Goal: Information Seeking & Learning: Learn about a topic

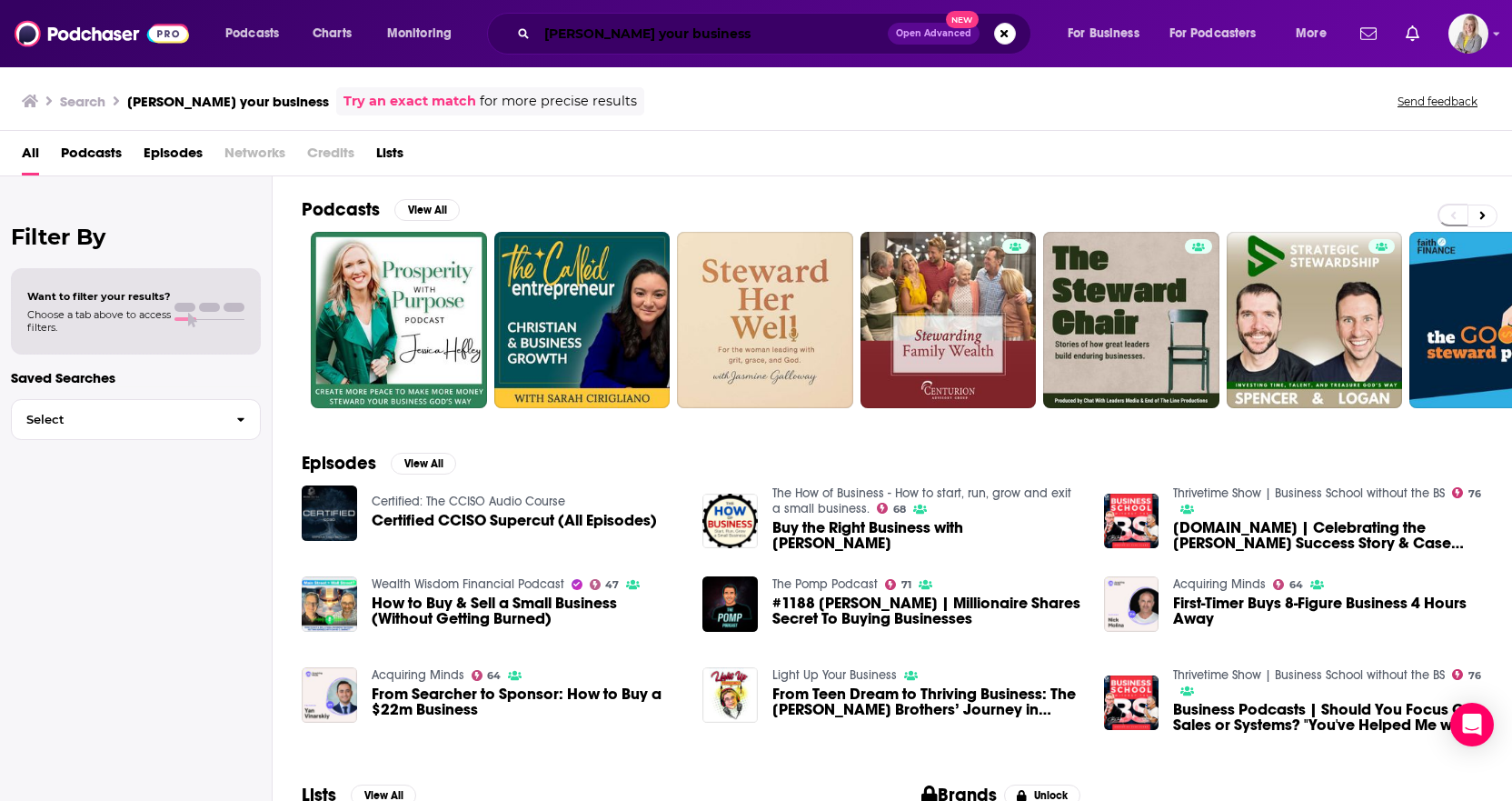
click at [723, 37] on input "[PERSON_NAME] your business" at bounding box center [712, 33] width 350 height 29
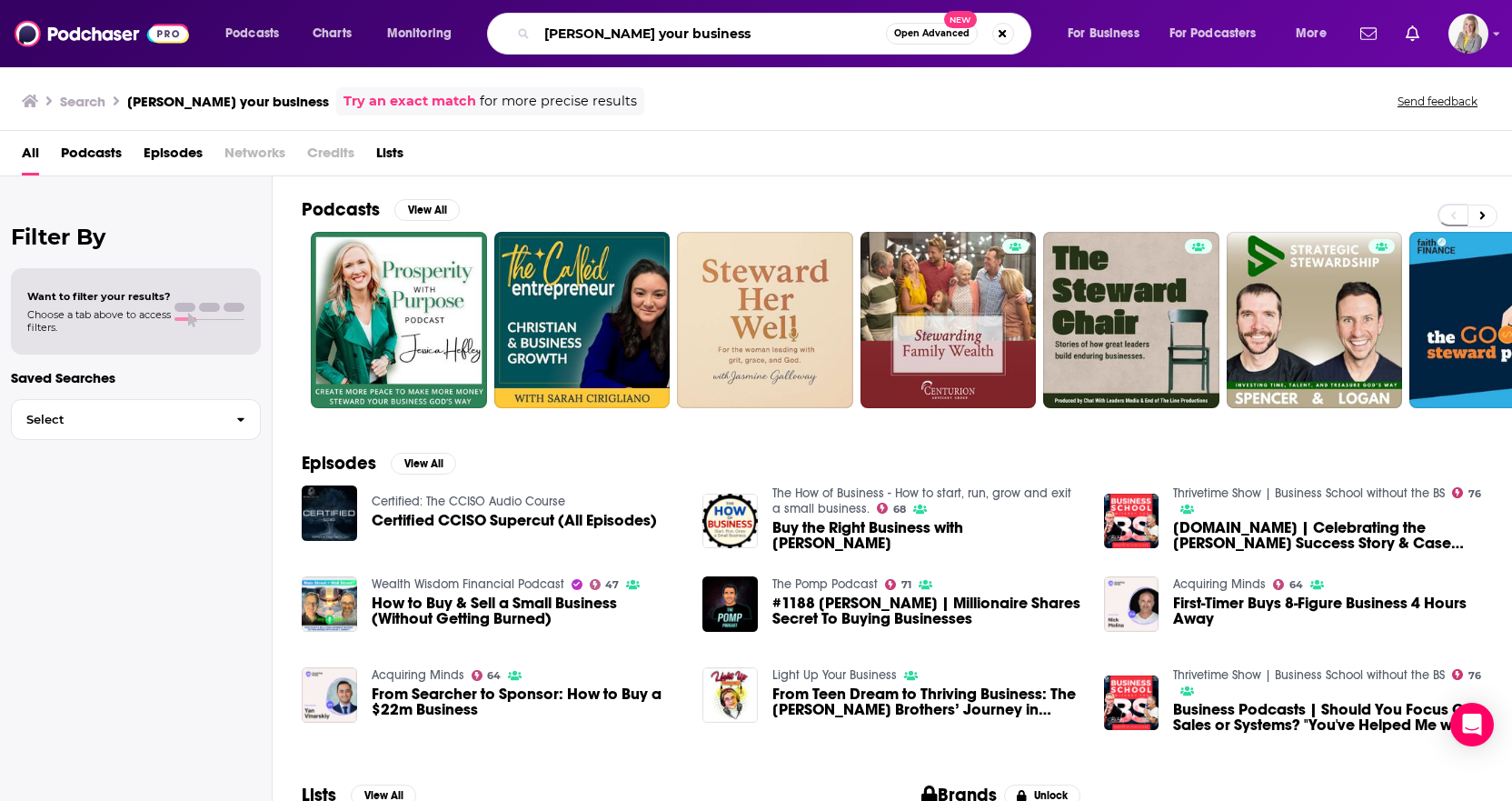
click at [723, 37] on input "[PERSON_NAME] your business" at bounding box center [711, 33] width 349 height 29
type input "[PERSON_NAME]"
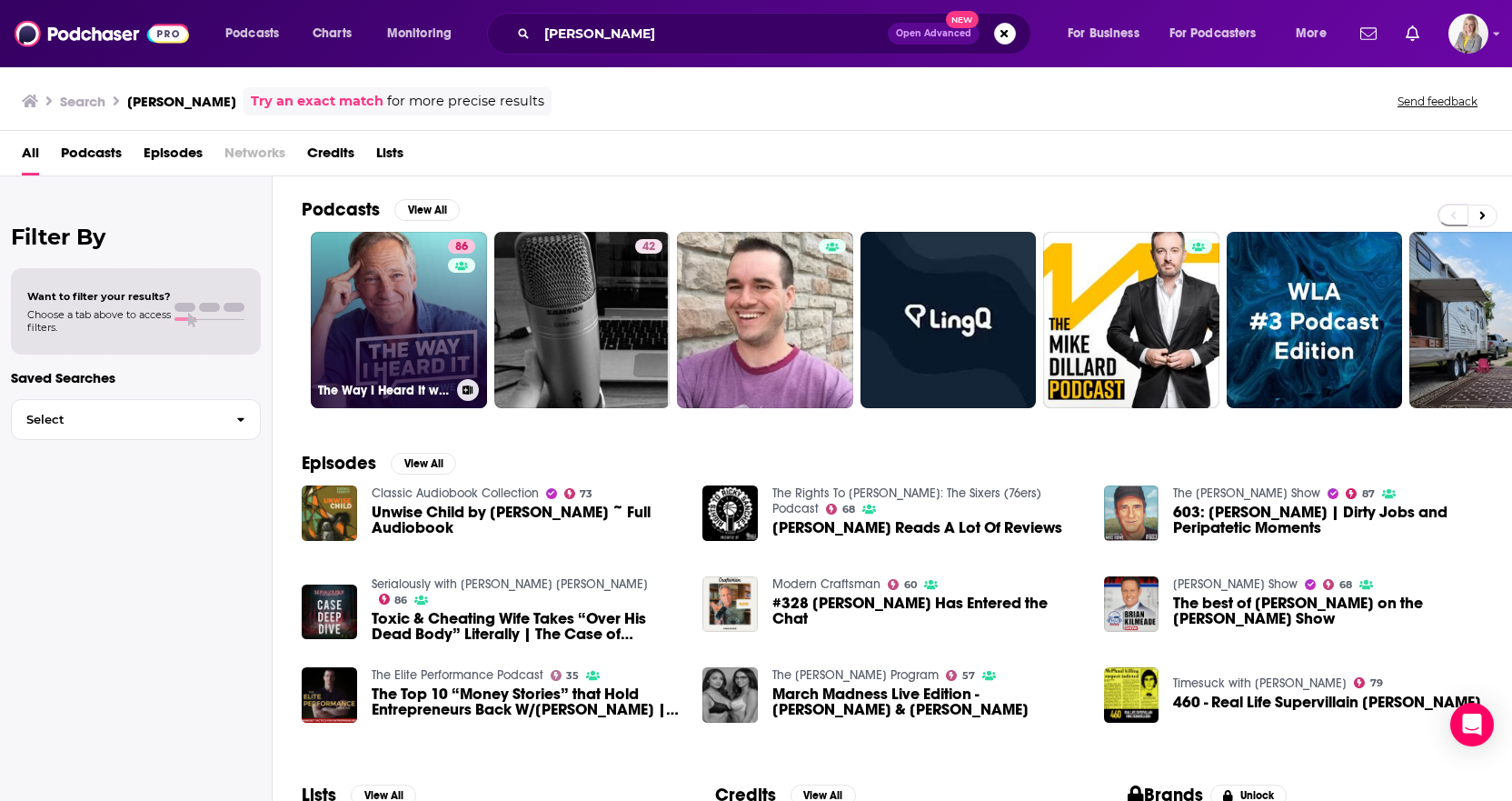
click at [421, 304] on link "86 The Way I Heard It with [PERSON_NAME]" at bounding box center [398, 319] width 176 height 176
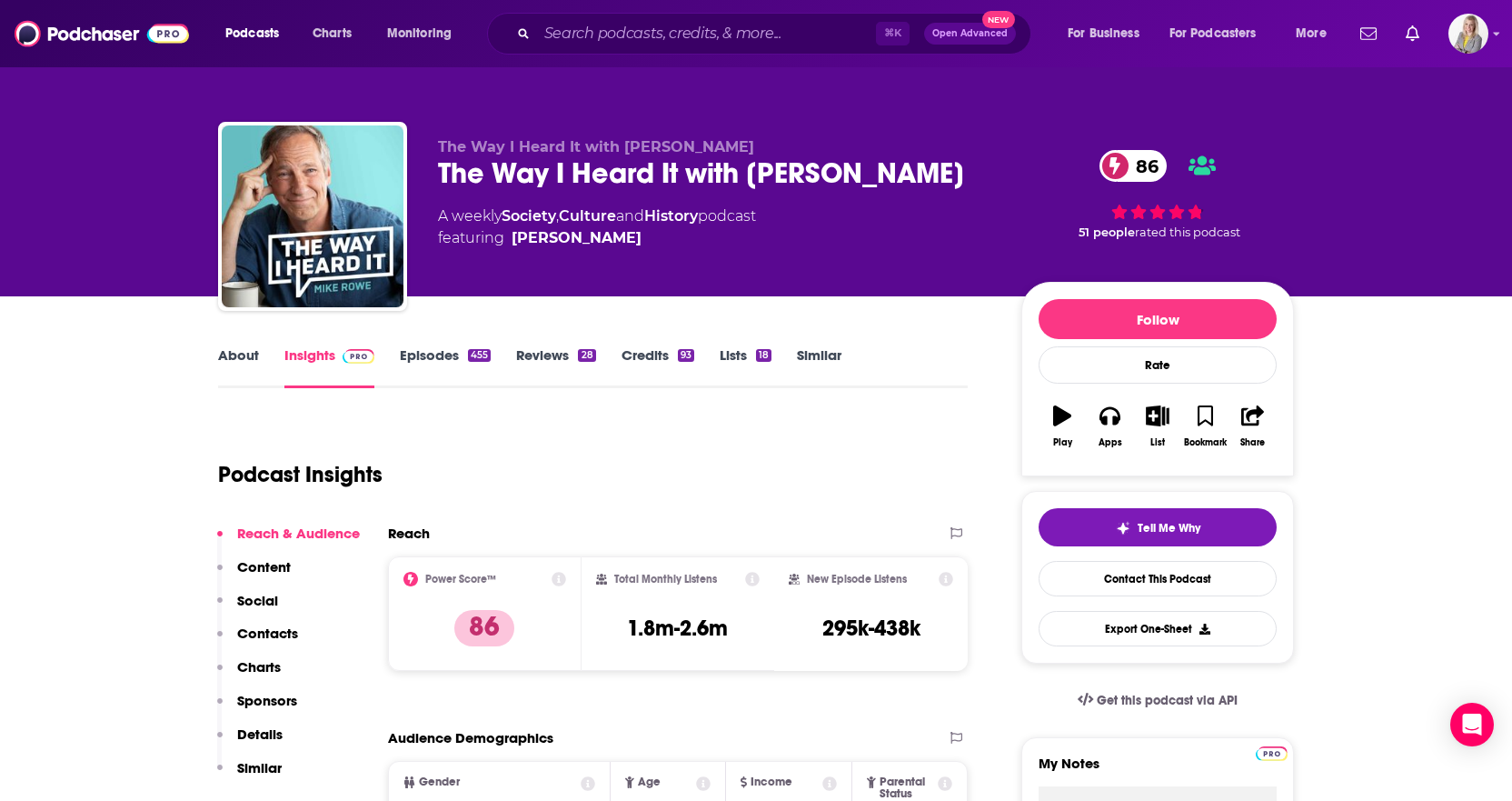
click at [247, 360] on link "About" at bounding box center [238, 367] width 41 height 42
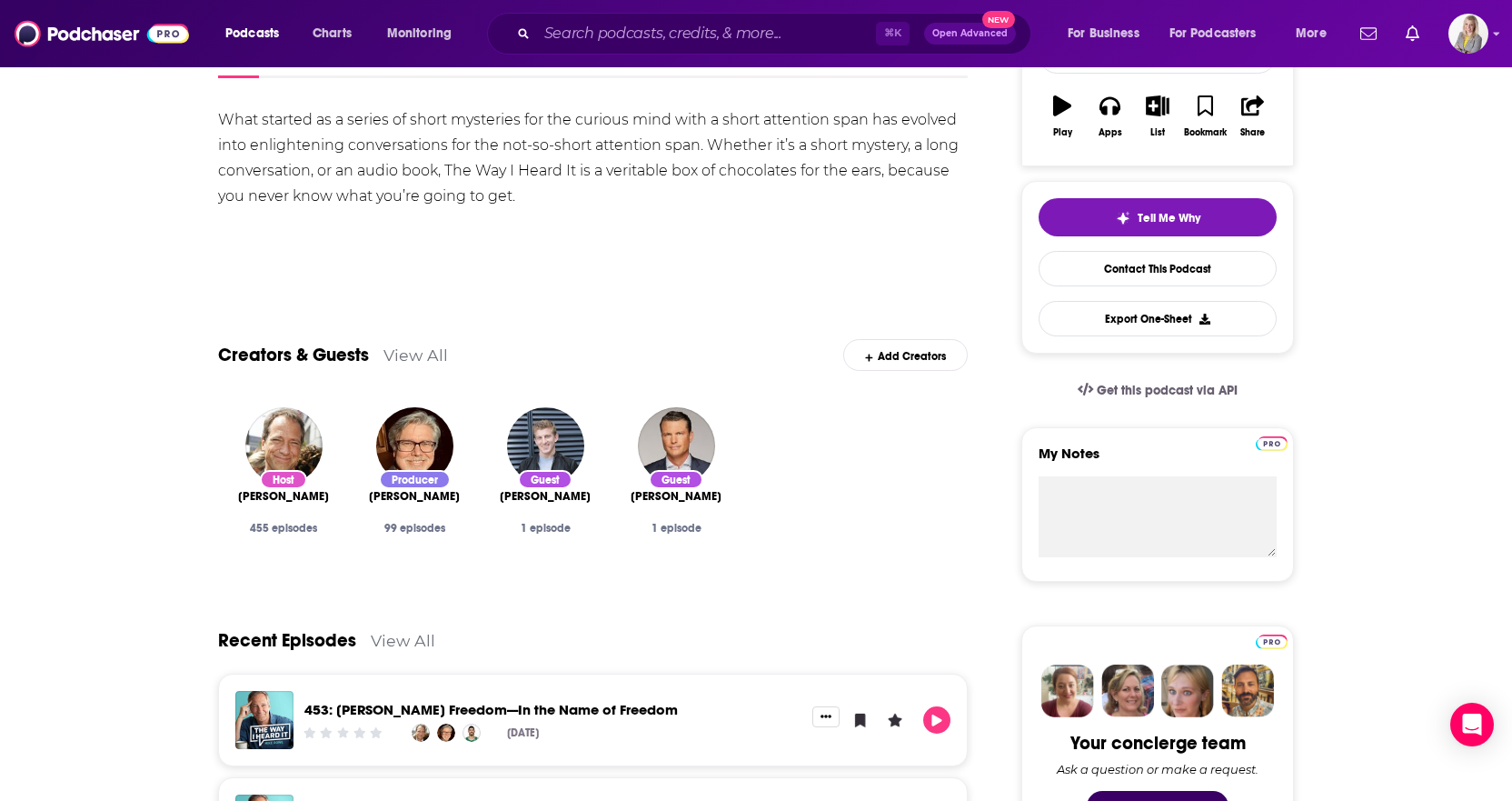
scroll to position [306, 0]
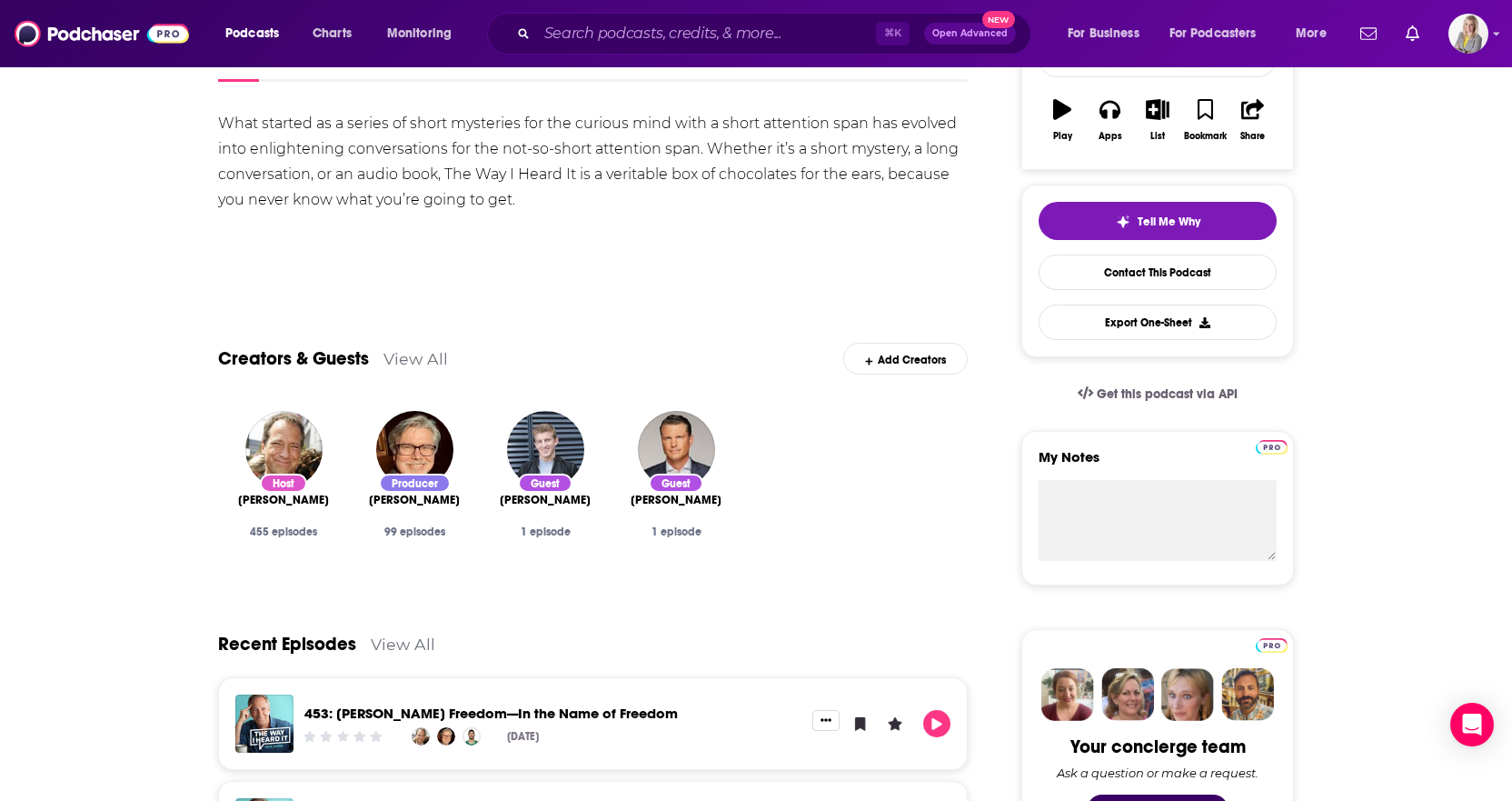
click at [413, 353] on link "View All" at bounding box center [415, 358] width 65 height 19
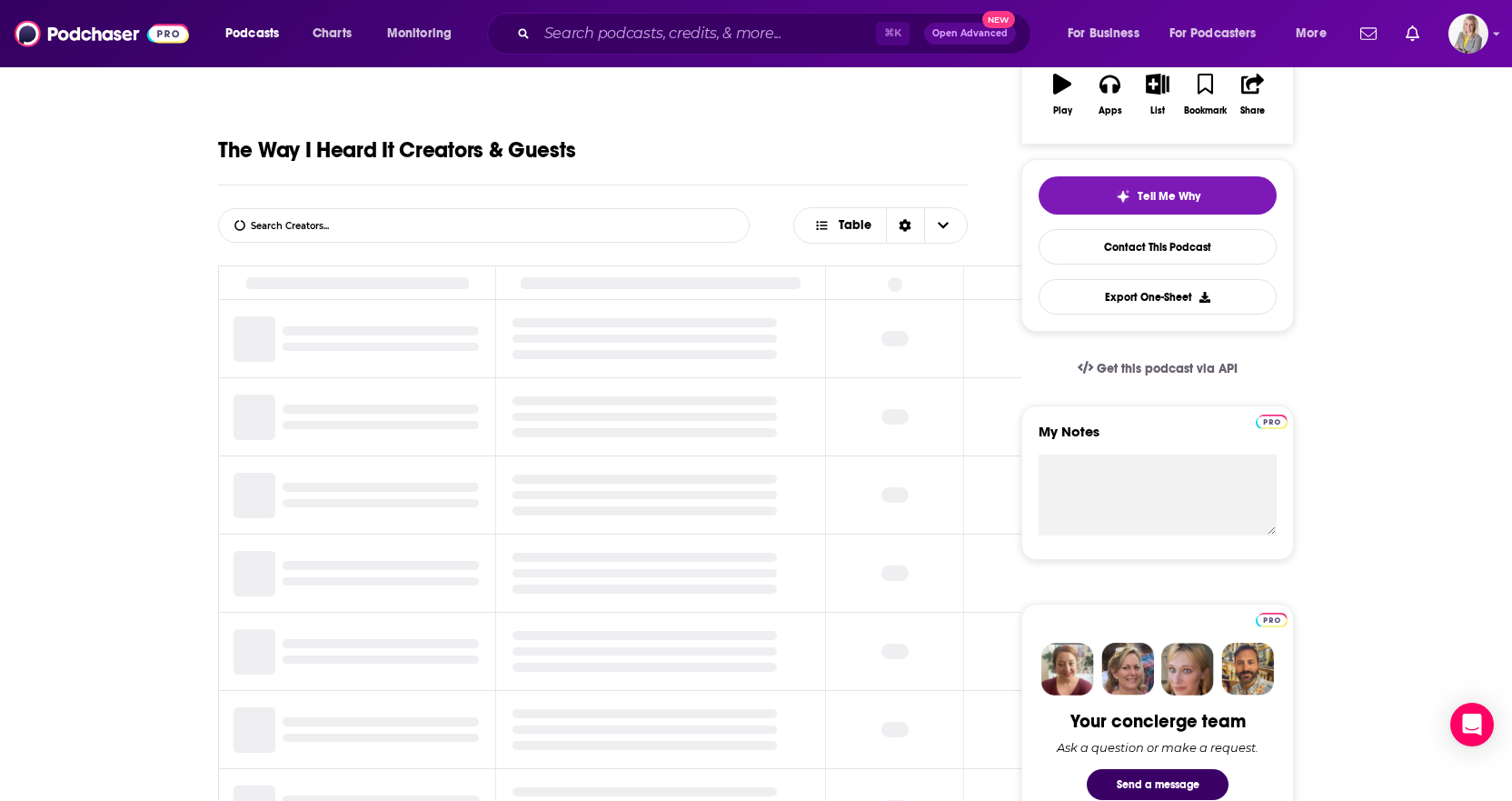
scroll to position [343, 0]
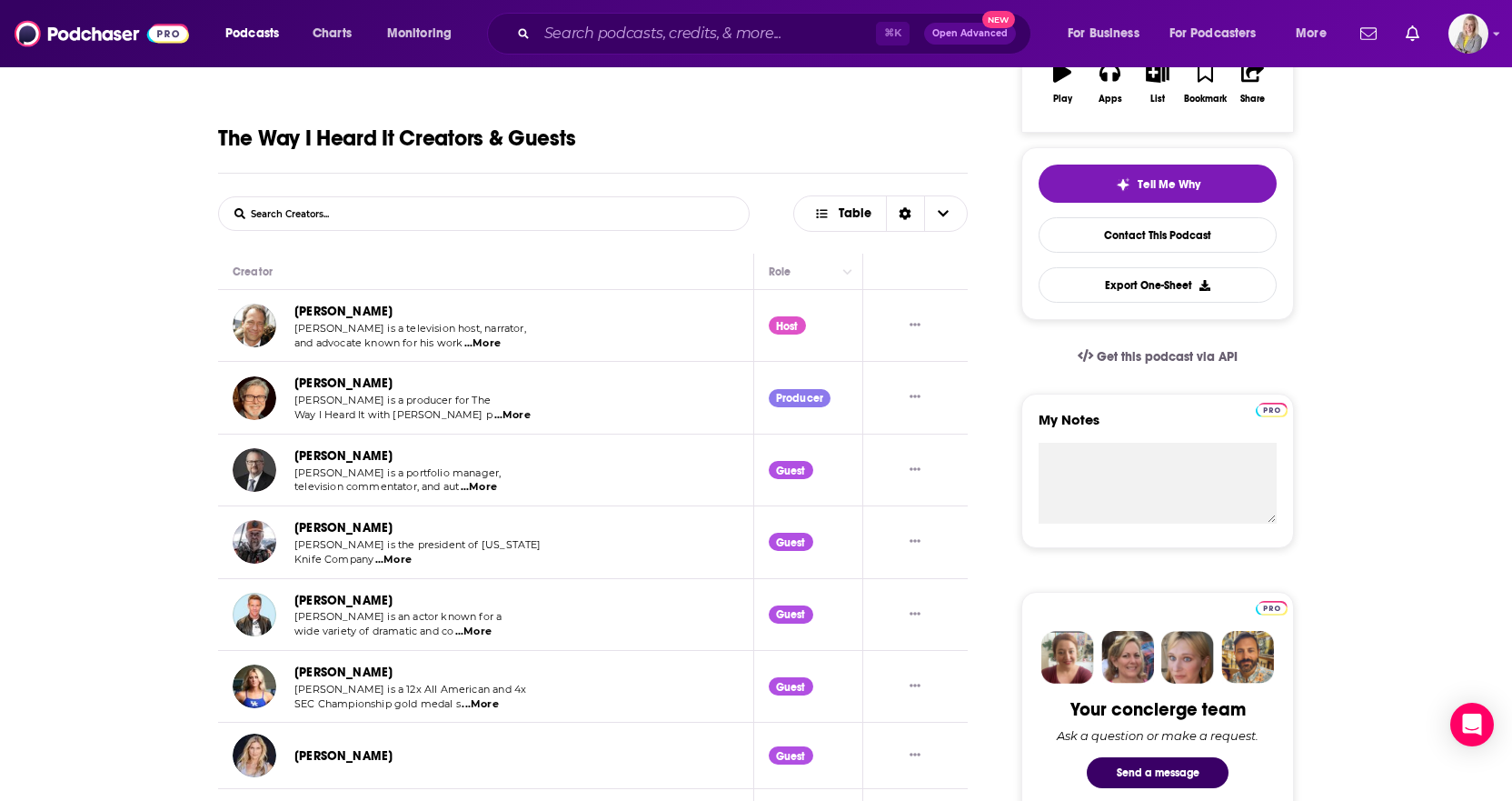
click at [375, 383] on link "[PERSON_NAME]" at bounding box center [343, 383] width 98 height 16
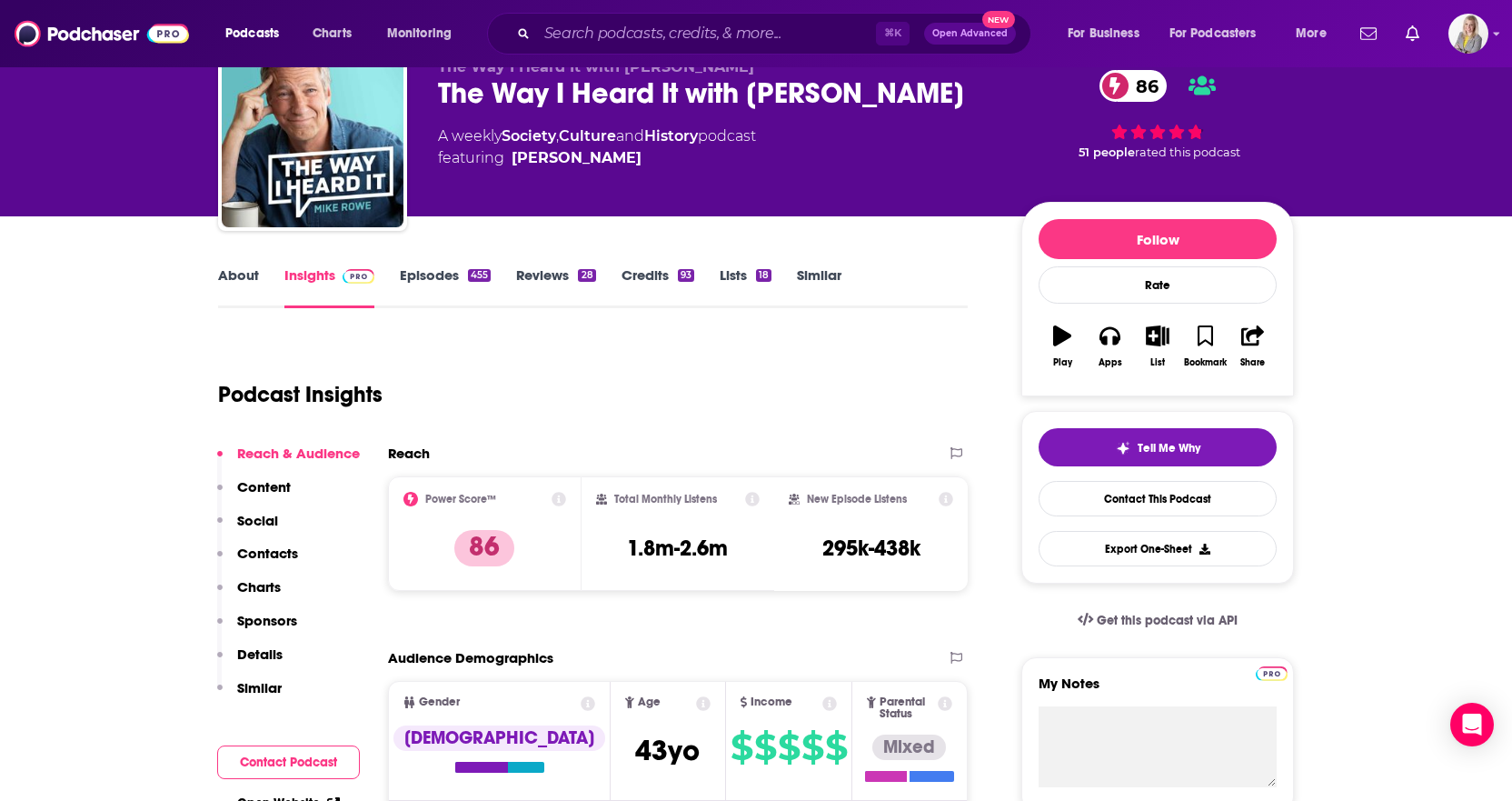
scroll to position [132, 0]
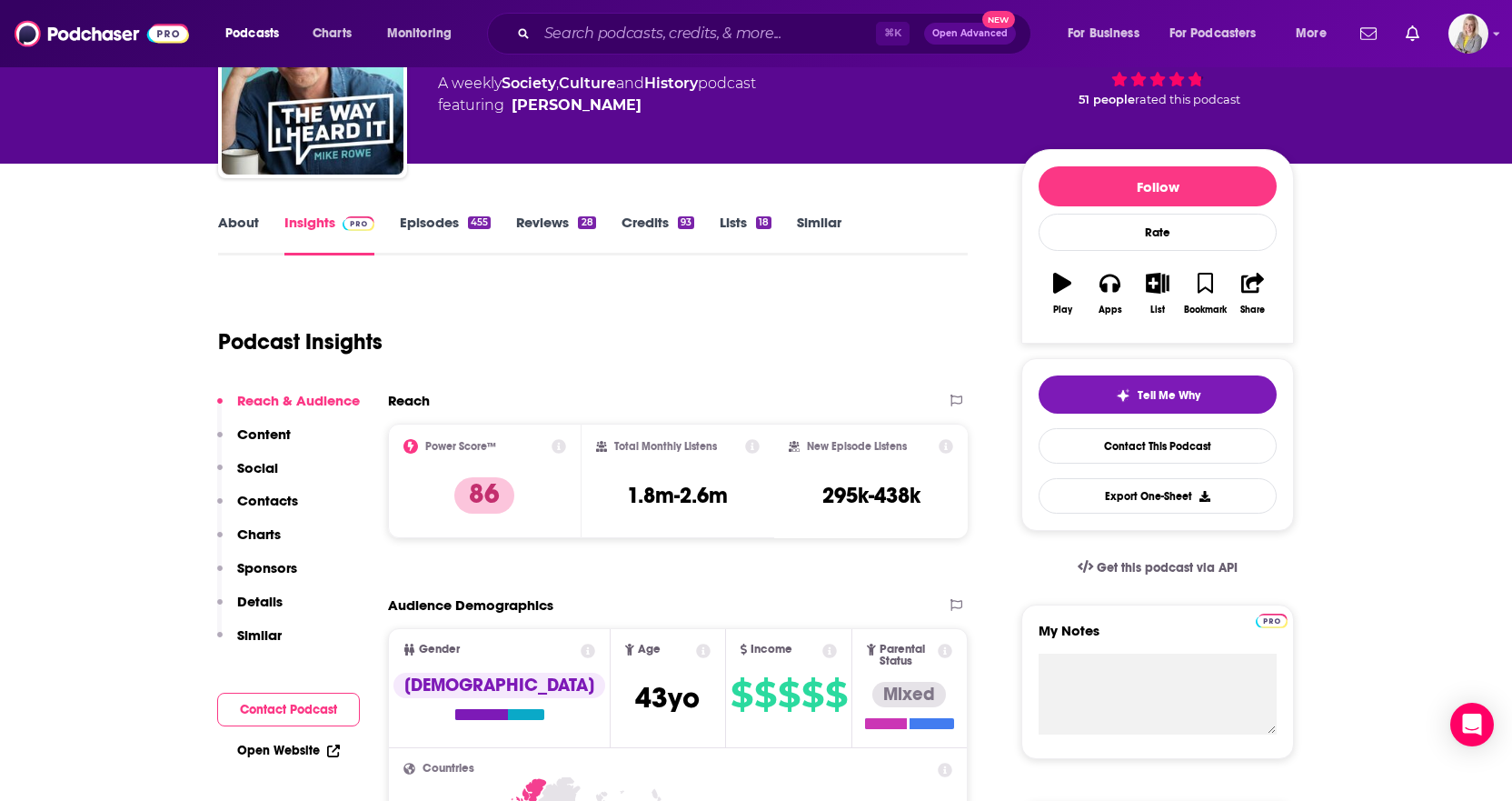
click at [223, 228] on link "About" at bounding box center [238, 235] width 41 height 42
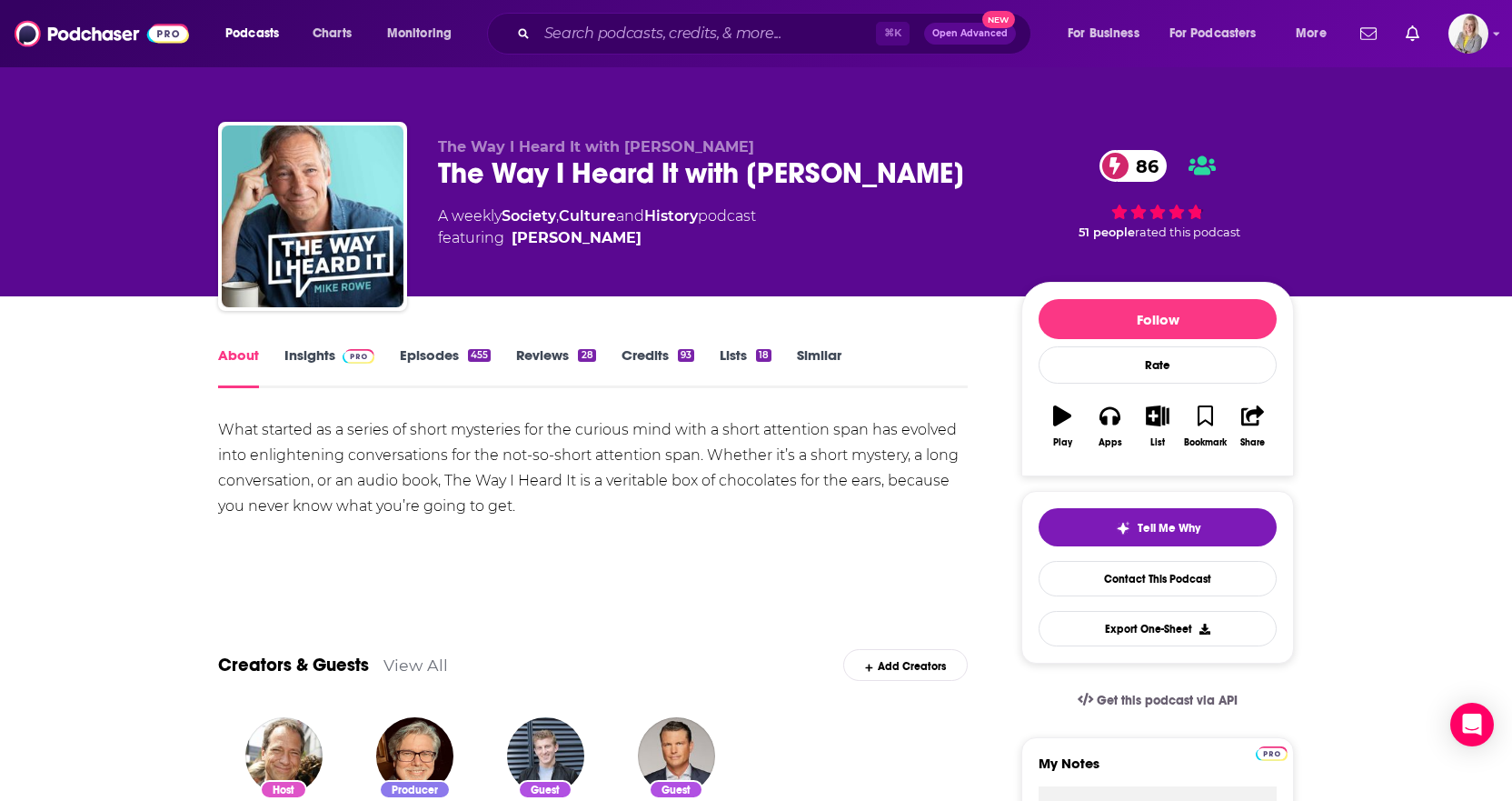
click at [444, 355] on link "Episodes 455" at bounding box center [445, 367] width 91 height 42
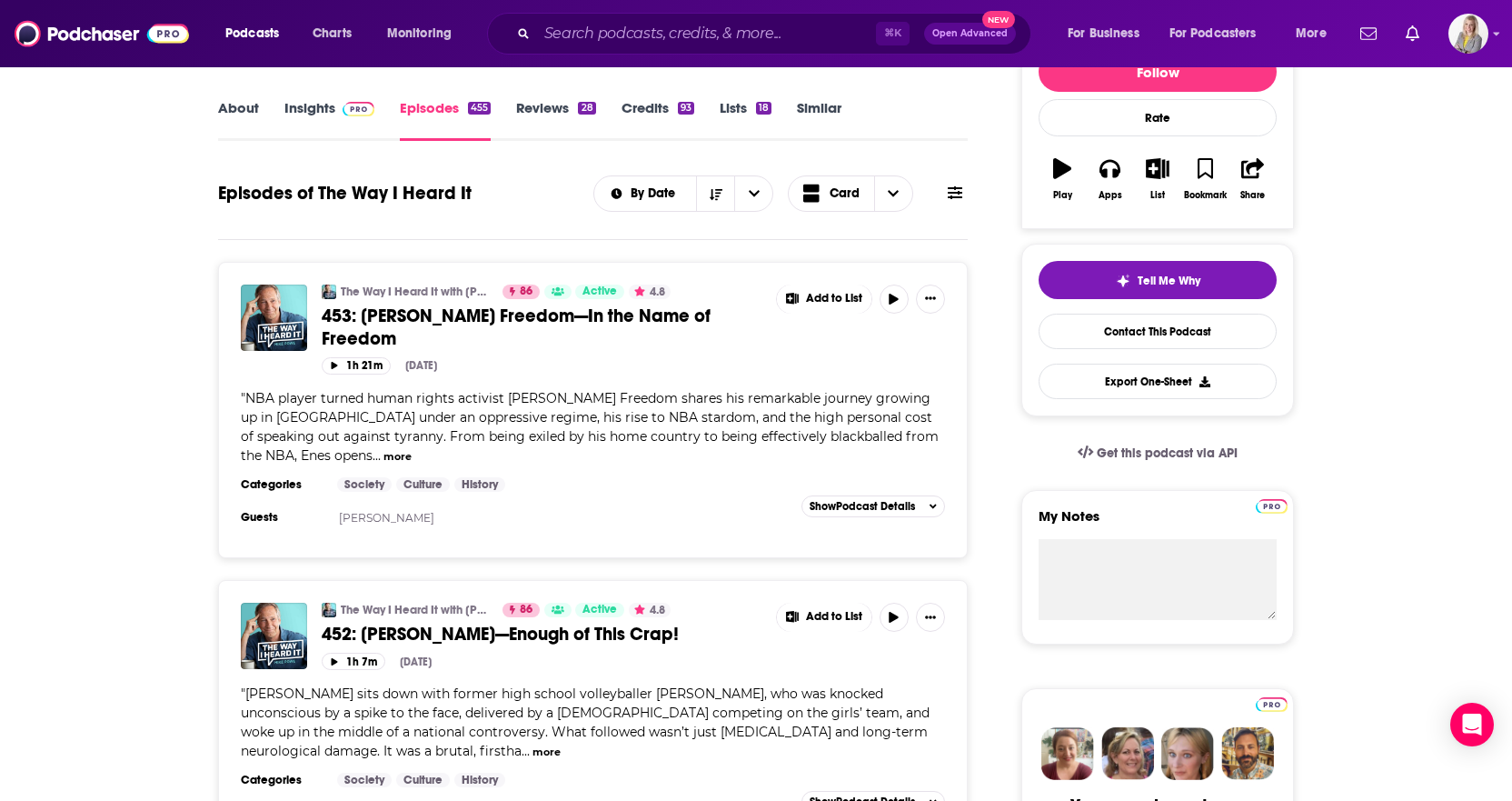
scroll to position [249, 0]
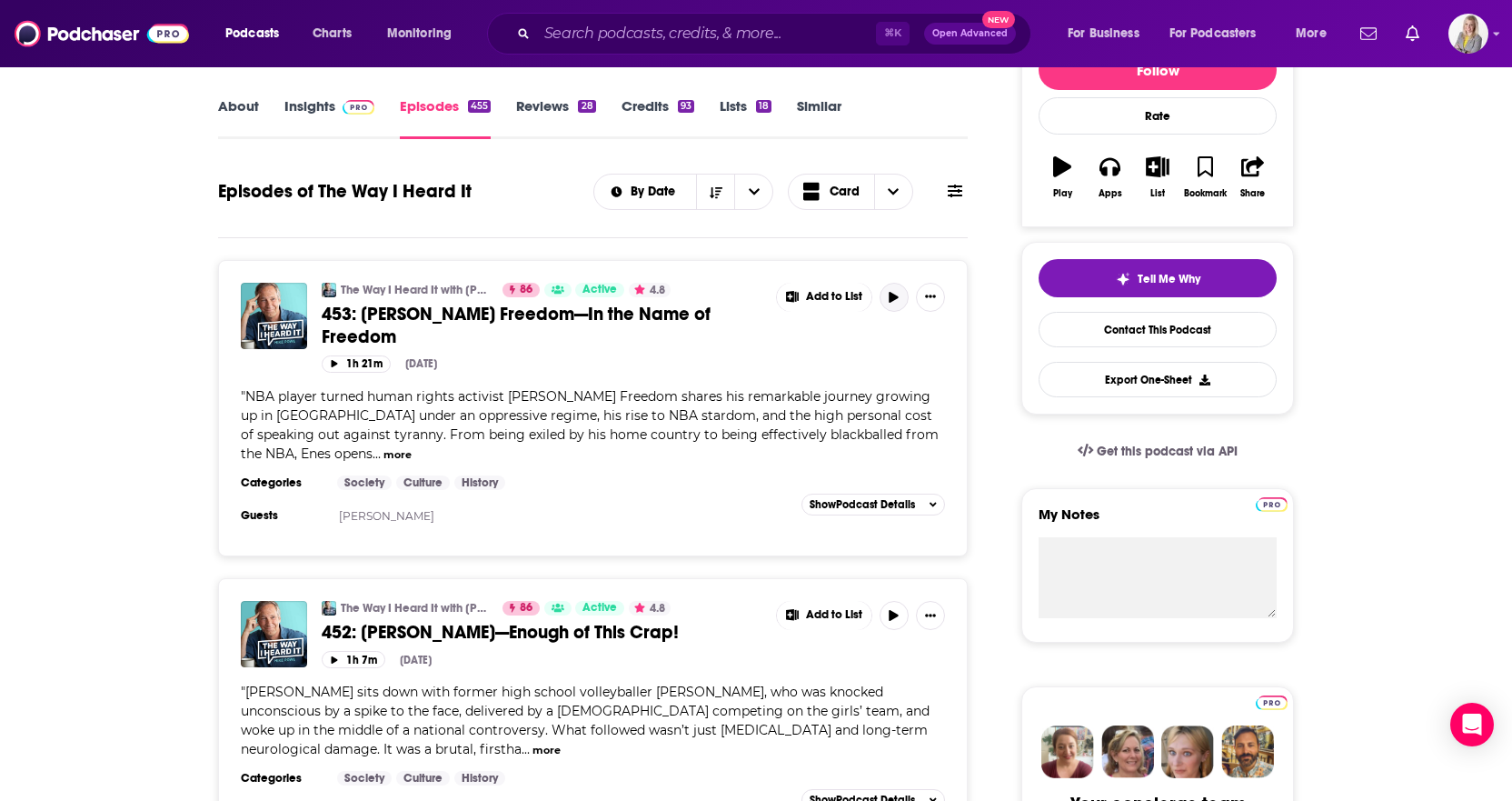
click at [888, 294] on icon "button" at bounding box center [893, 297] width 14 height 11
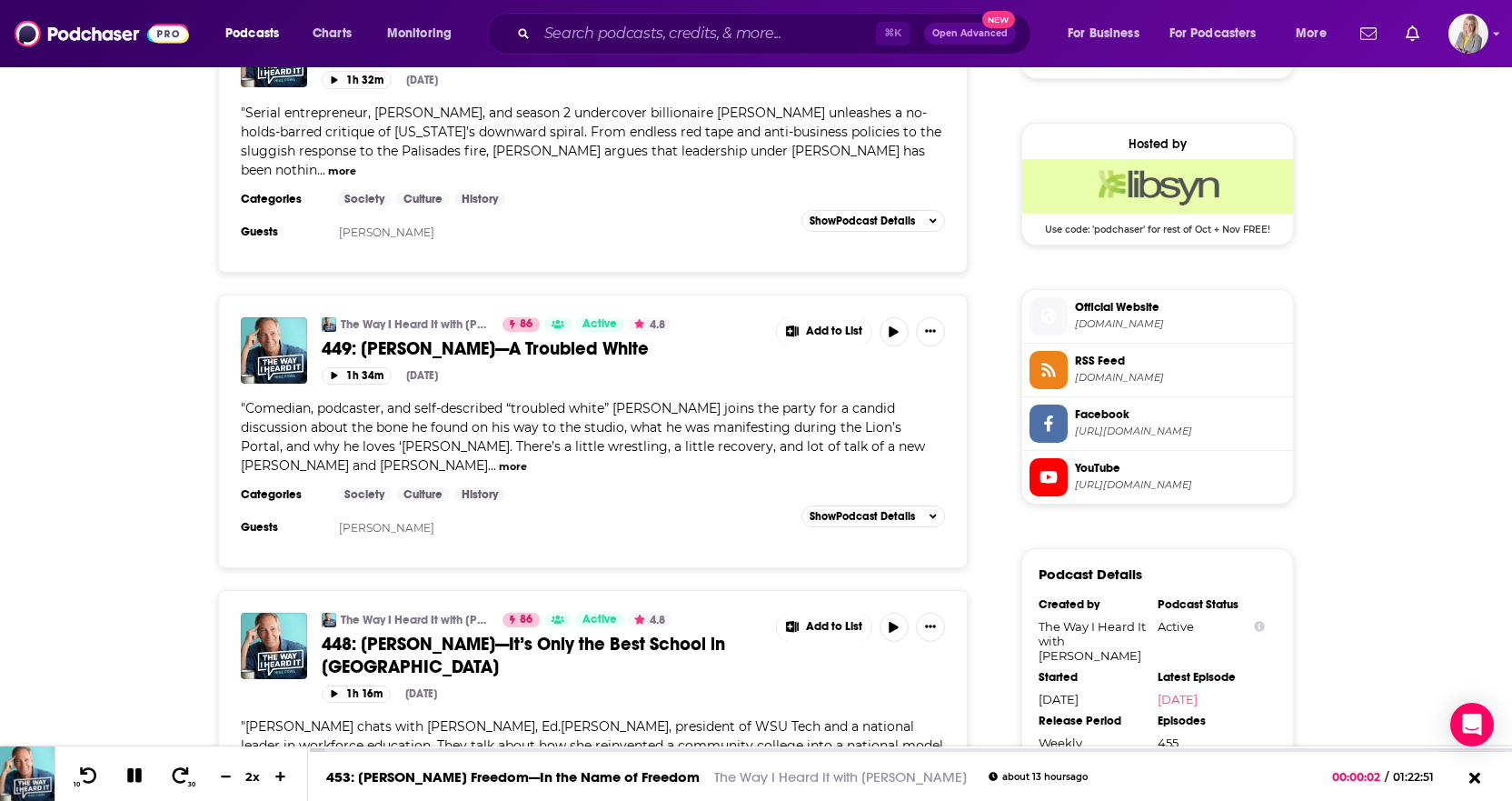
scroll to position [1422, 0]
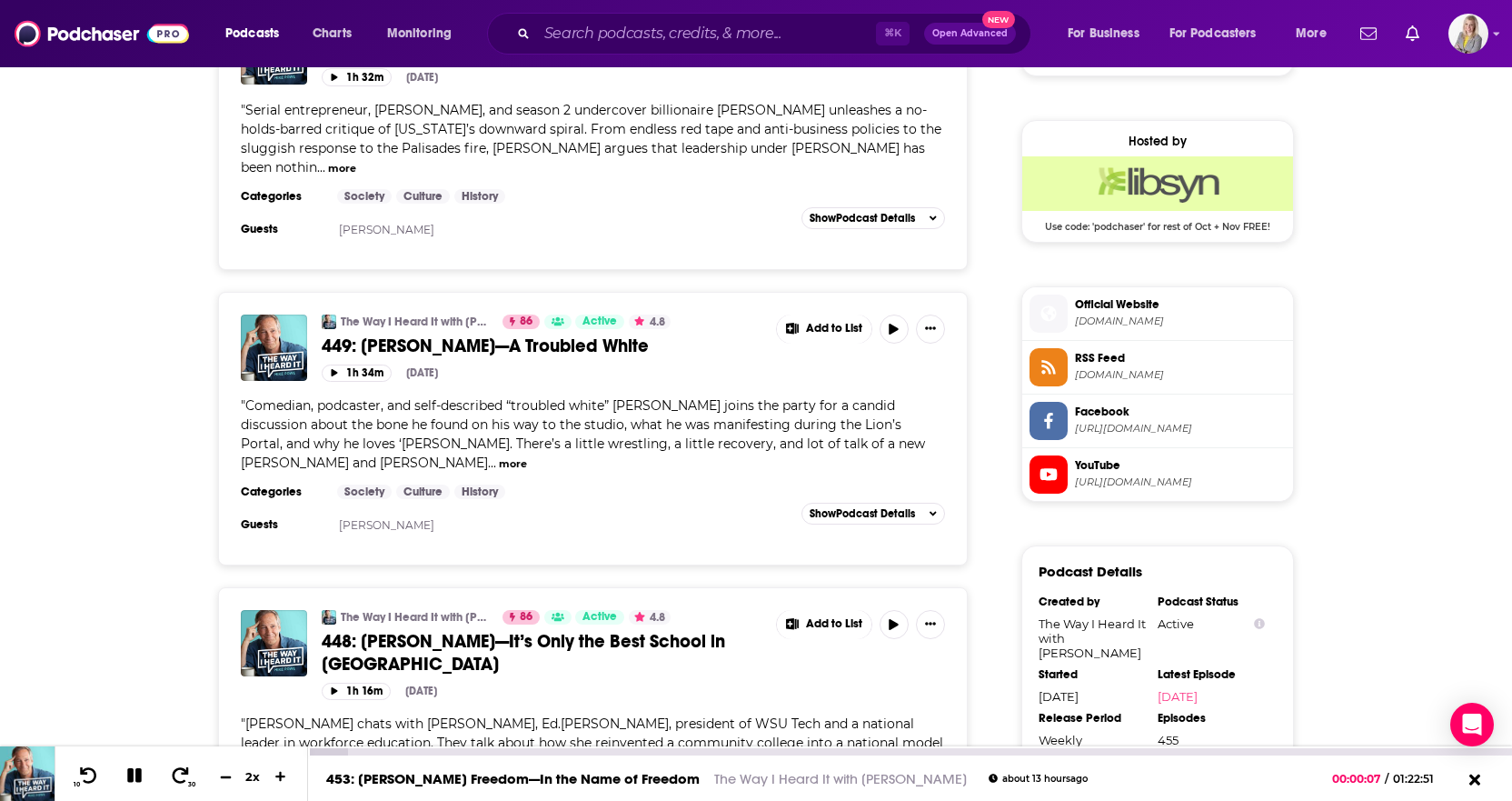
click at [225, 734] on icon at bounding box center [225, 776] width 11 height 2
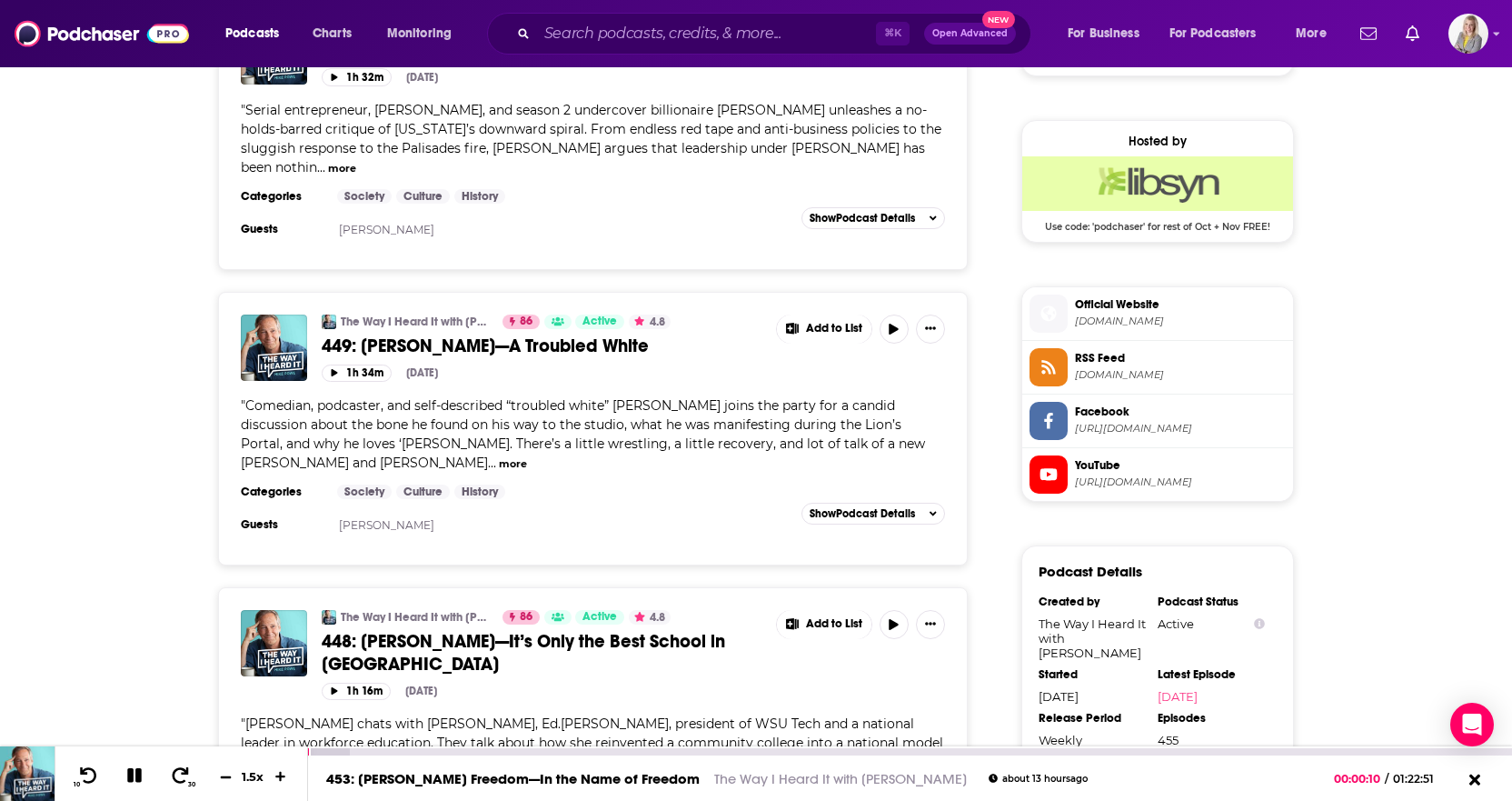
click at [225, 734] on icon at bounding box center [225, 776] width 11 height 2
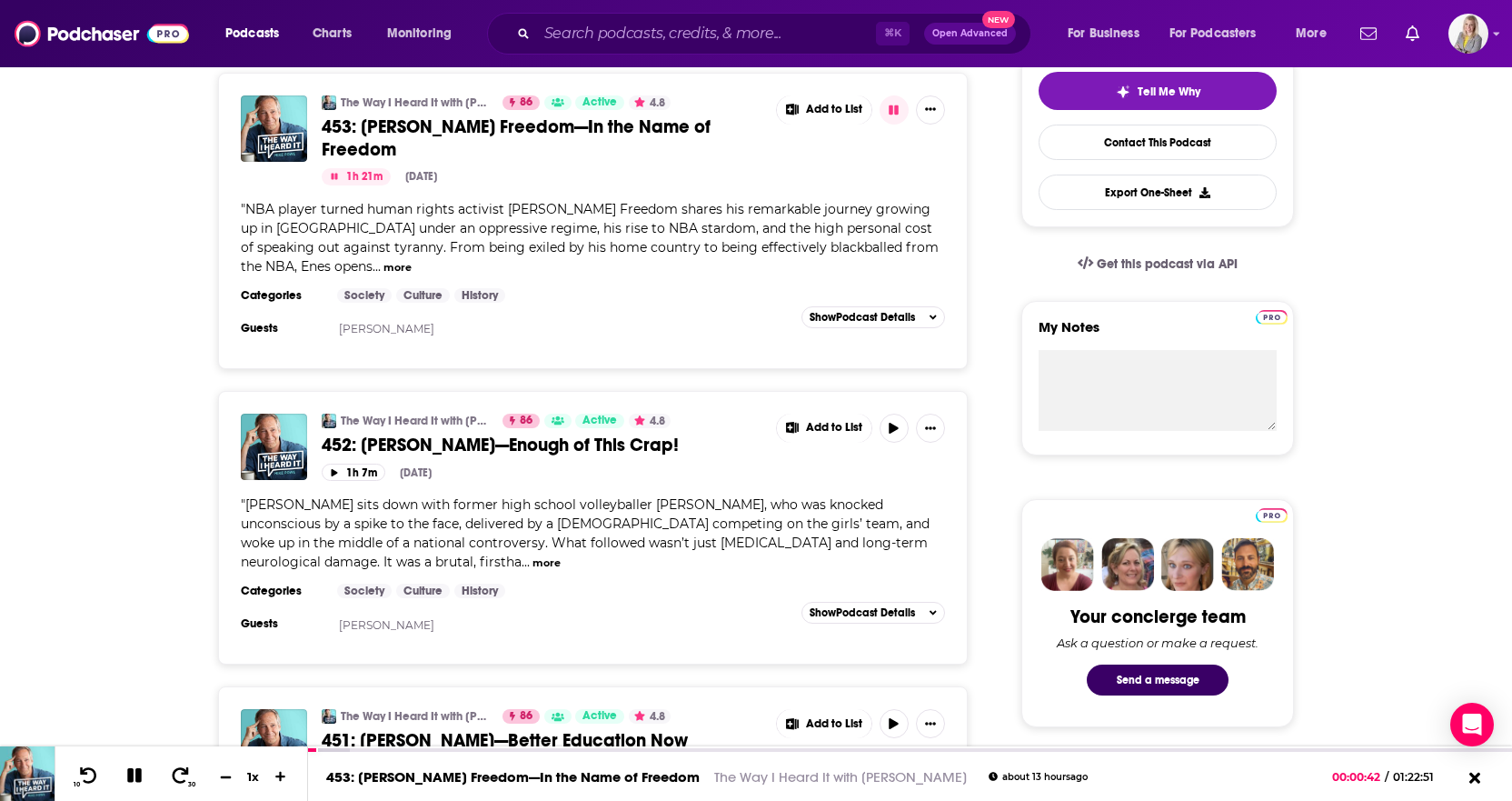
scroll to position [0, 0]
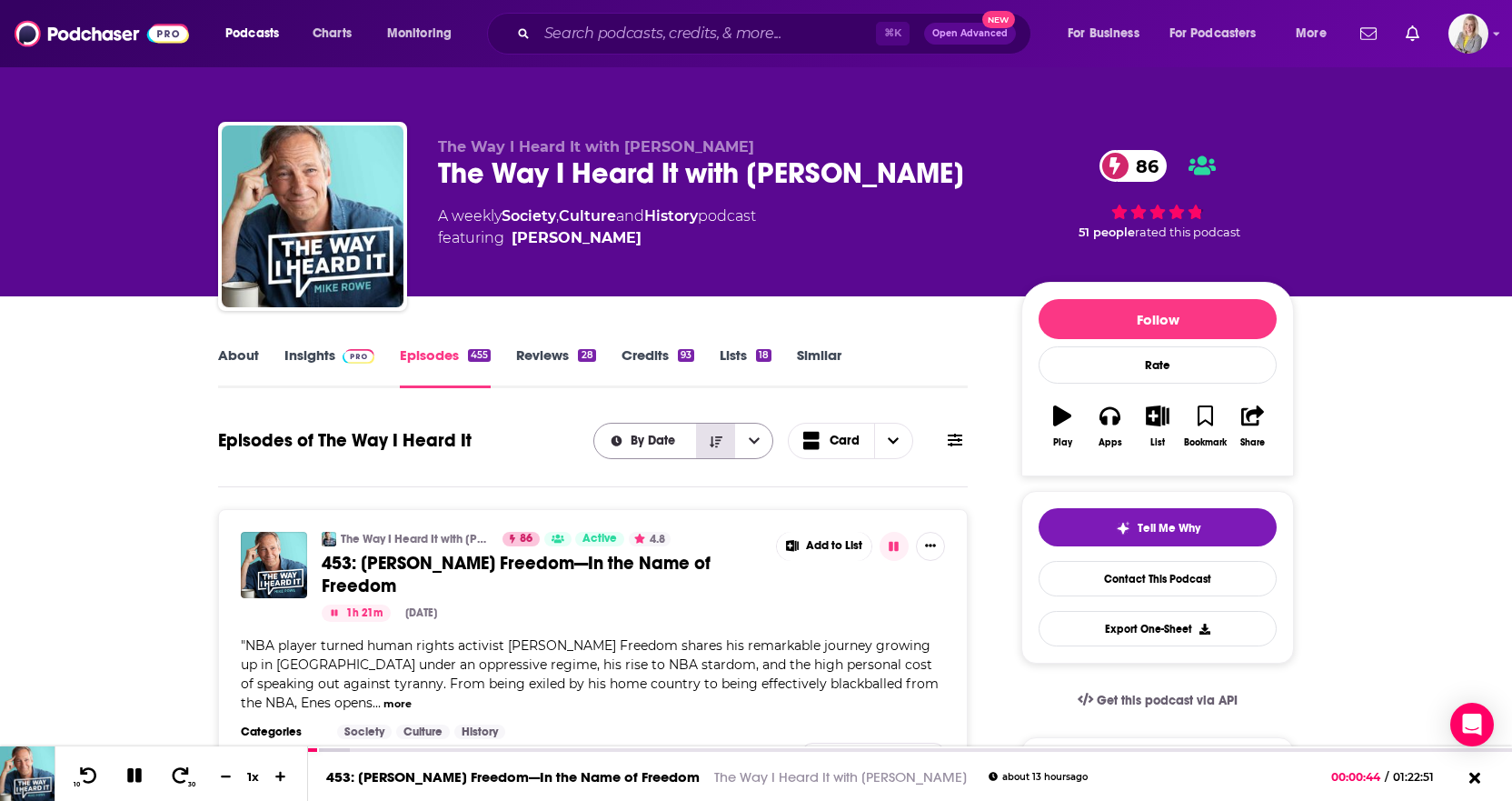
click at [717, 445] on icon "Sort Direction" at bounding box center [715, 441] width 13 height 13
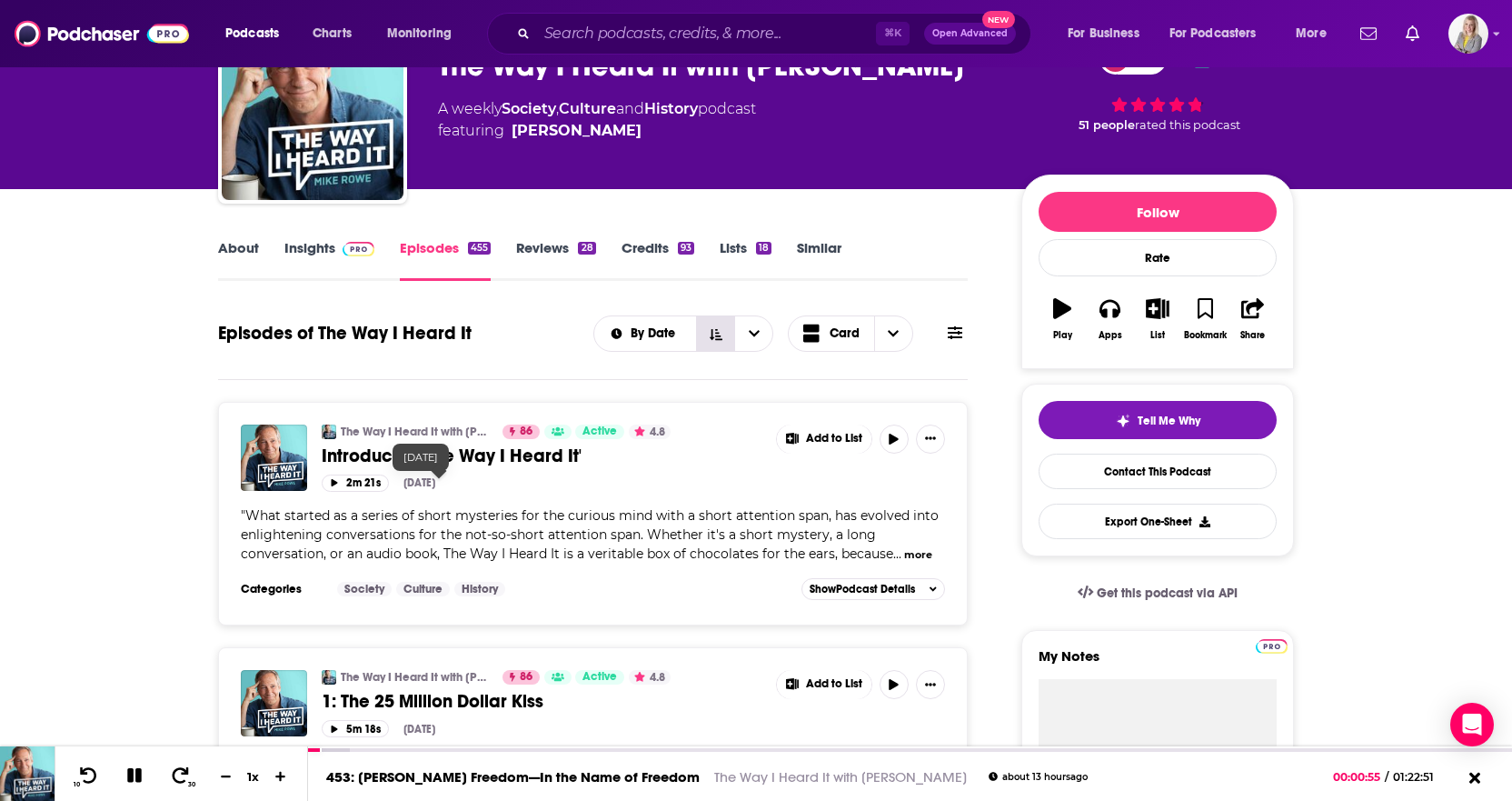
scroll to position [104, 0]
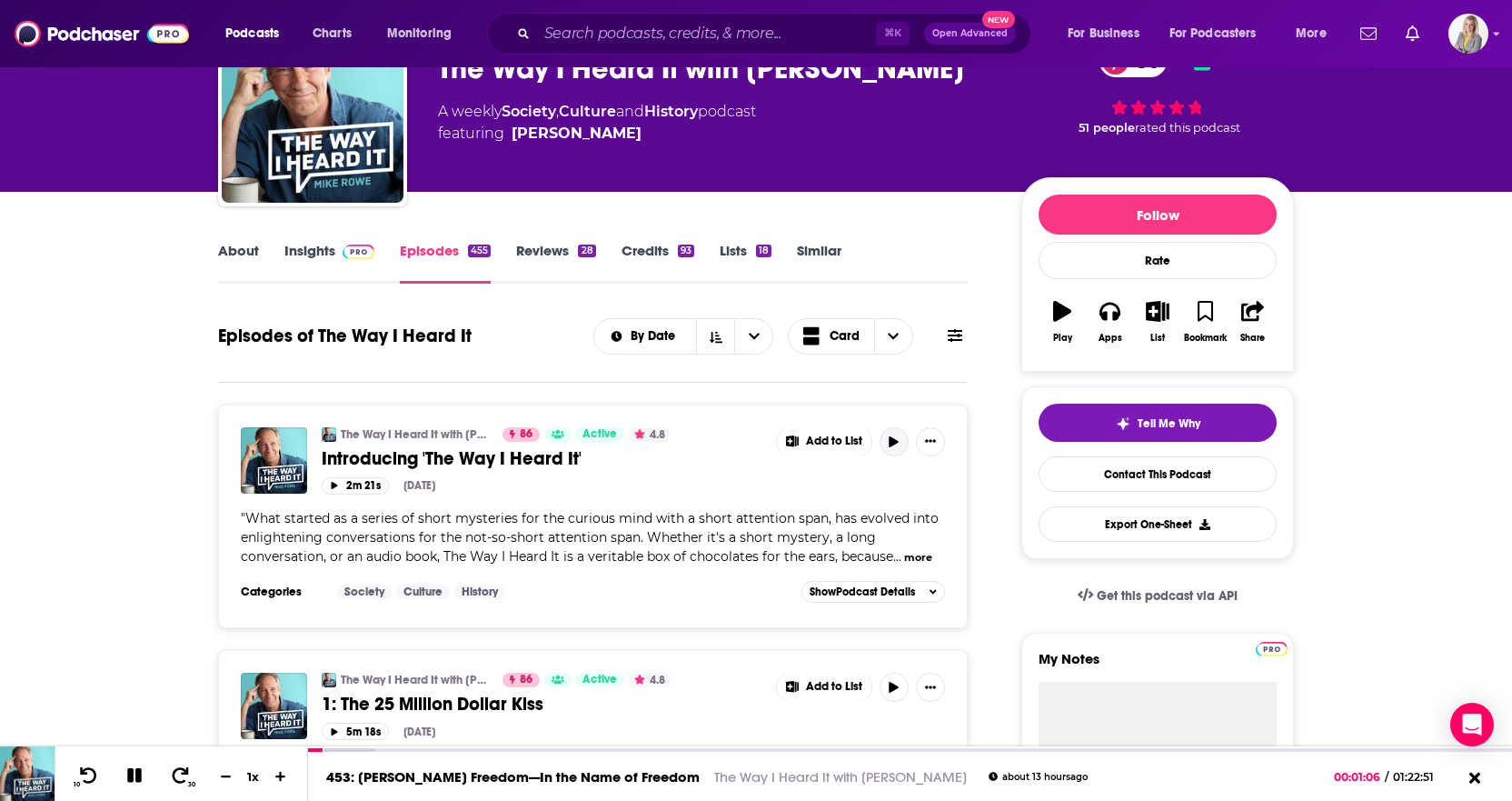
click at [892, 438] on icon "button" at bounding box center [893, 441] width 9 height 11
click at [924, 554] on button "more" at bounding box center [918, 557] width 28 height 16
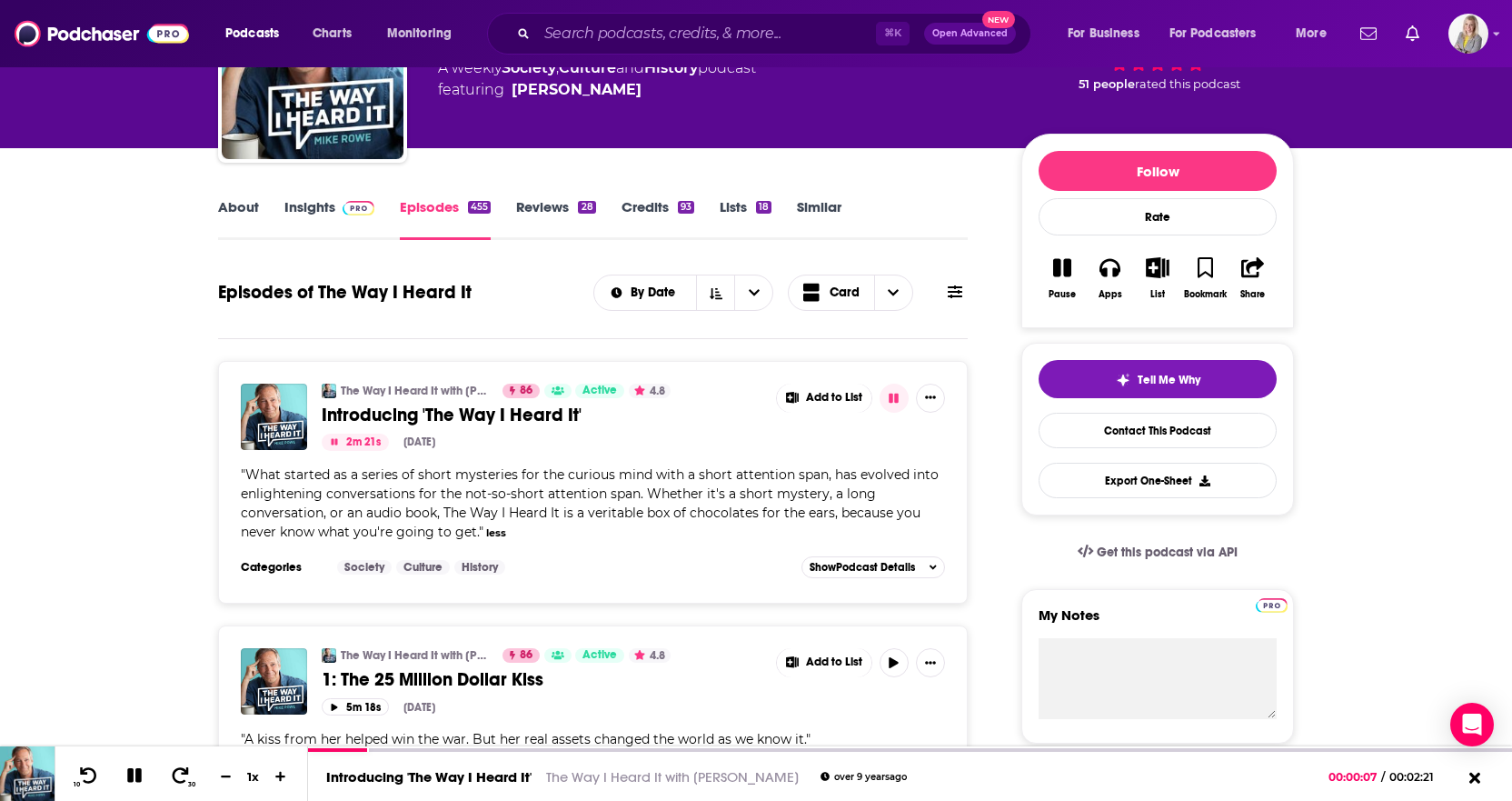
scroll to position [0, 0]
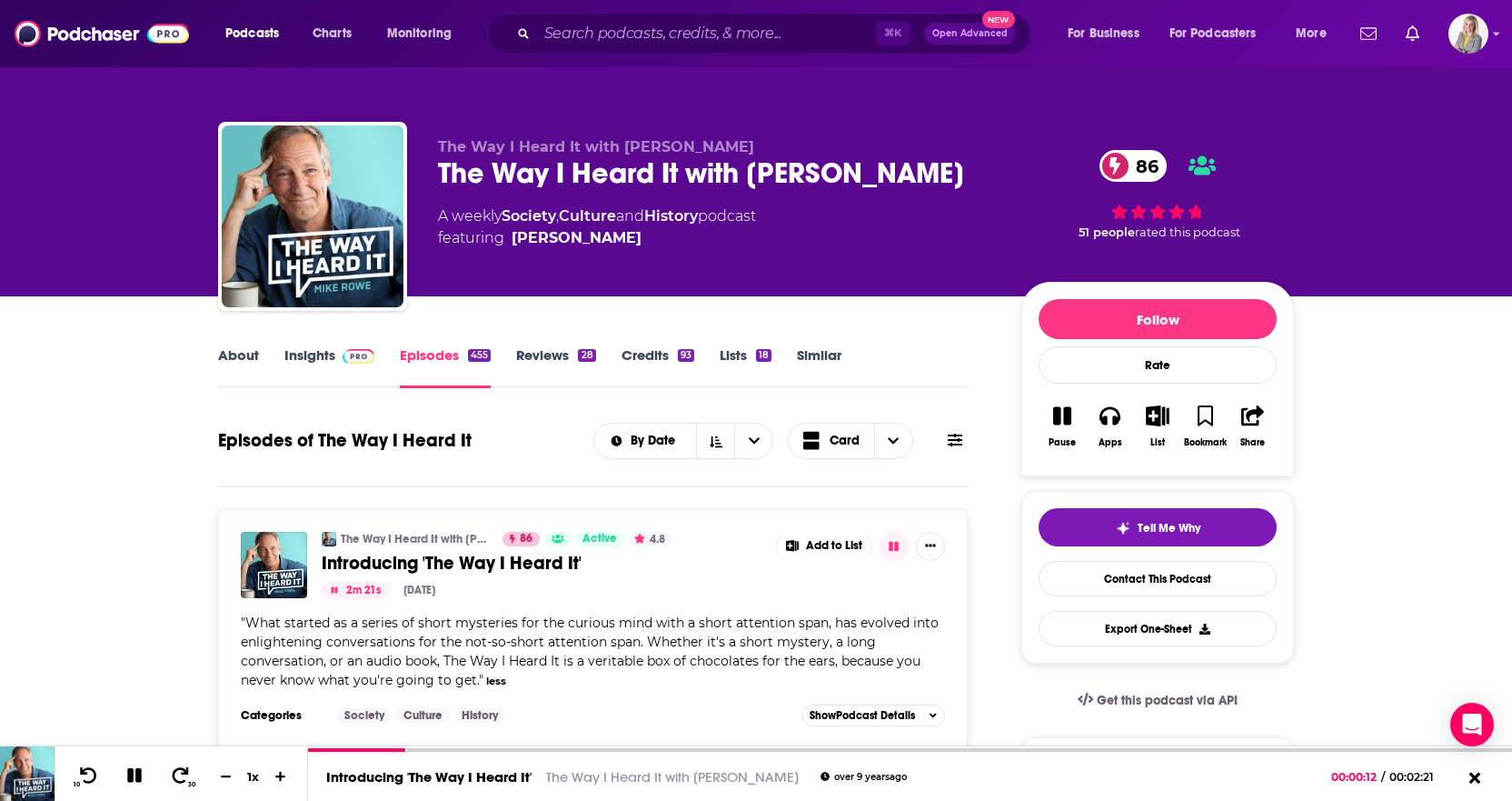
click at [306, 352] on link "Insights" at bounding box center [329, 367] width 90 height 42
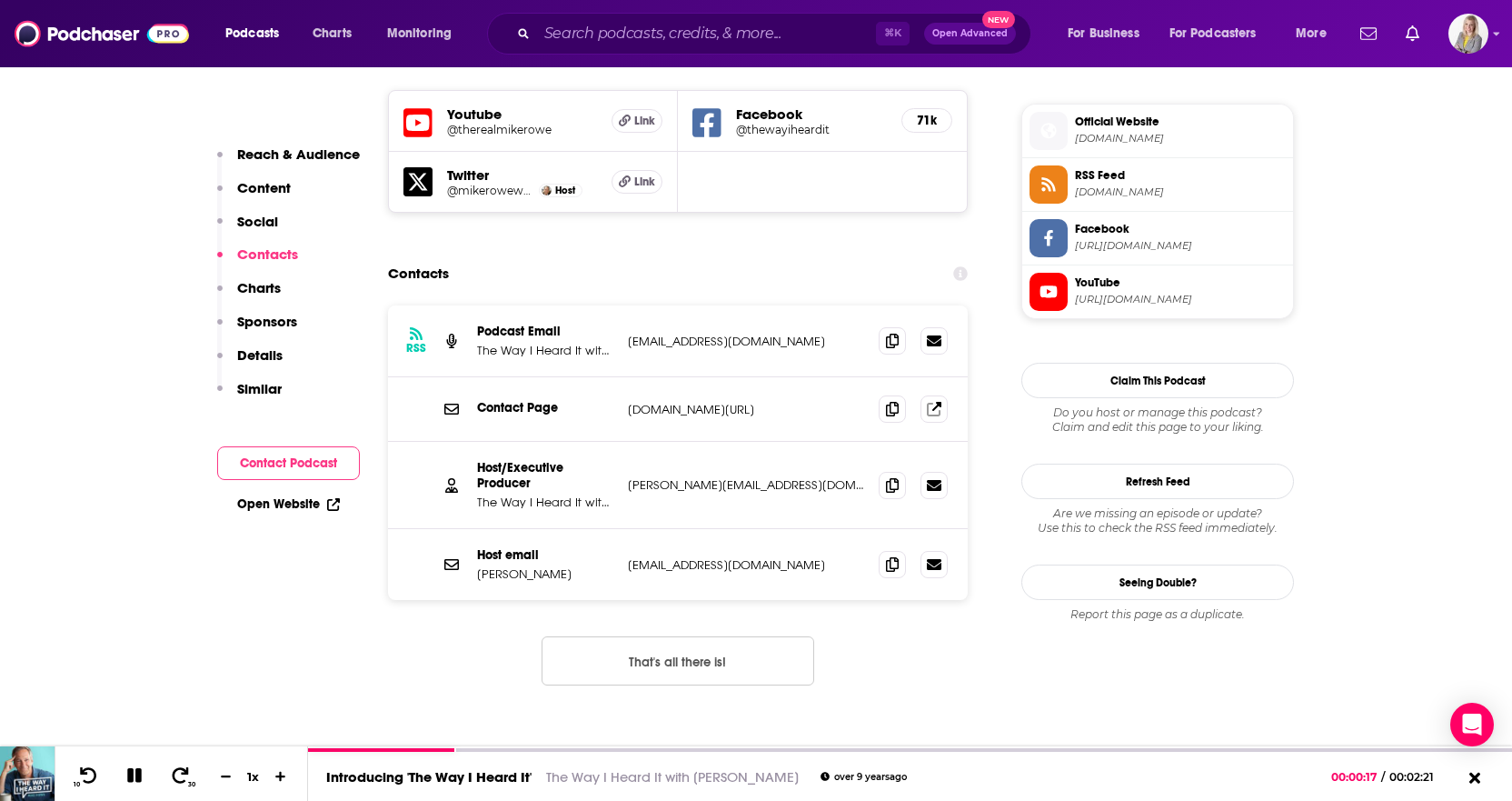
scroll to position [1611, 0]
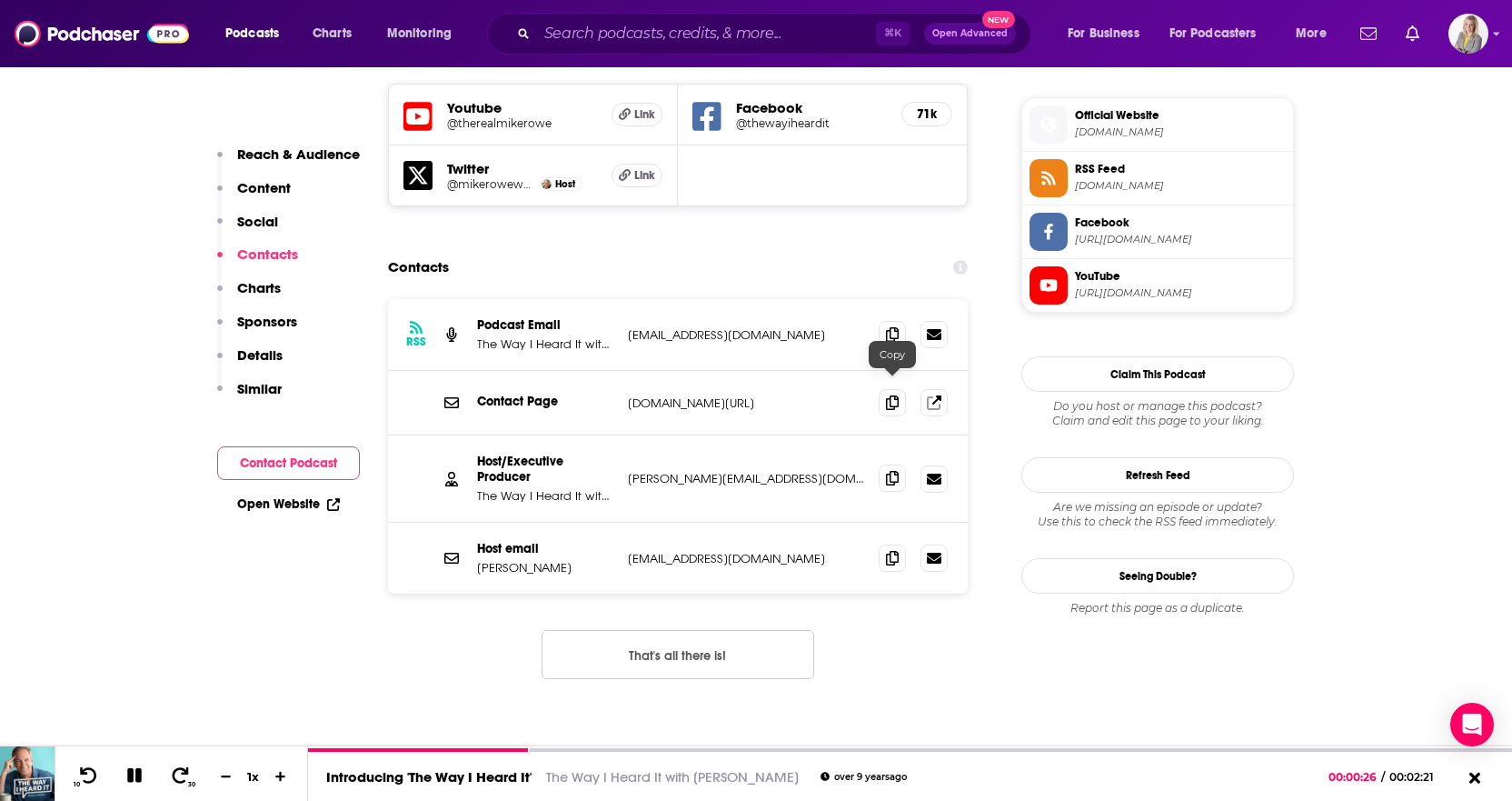
click at [896, 471] on icon at bounding box center [891, 478] width 13 height 15
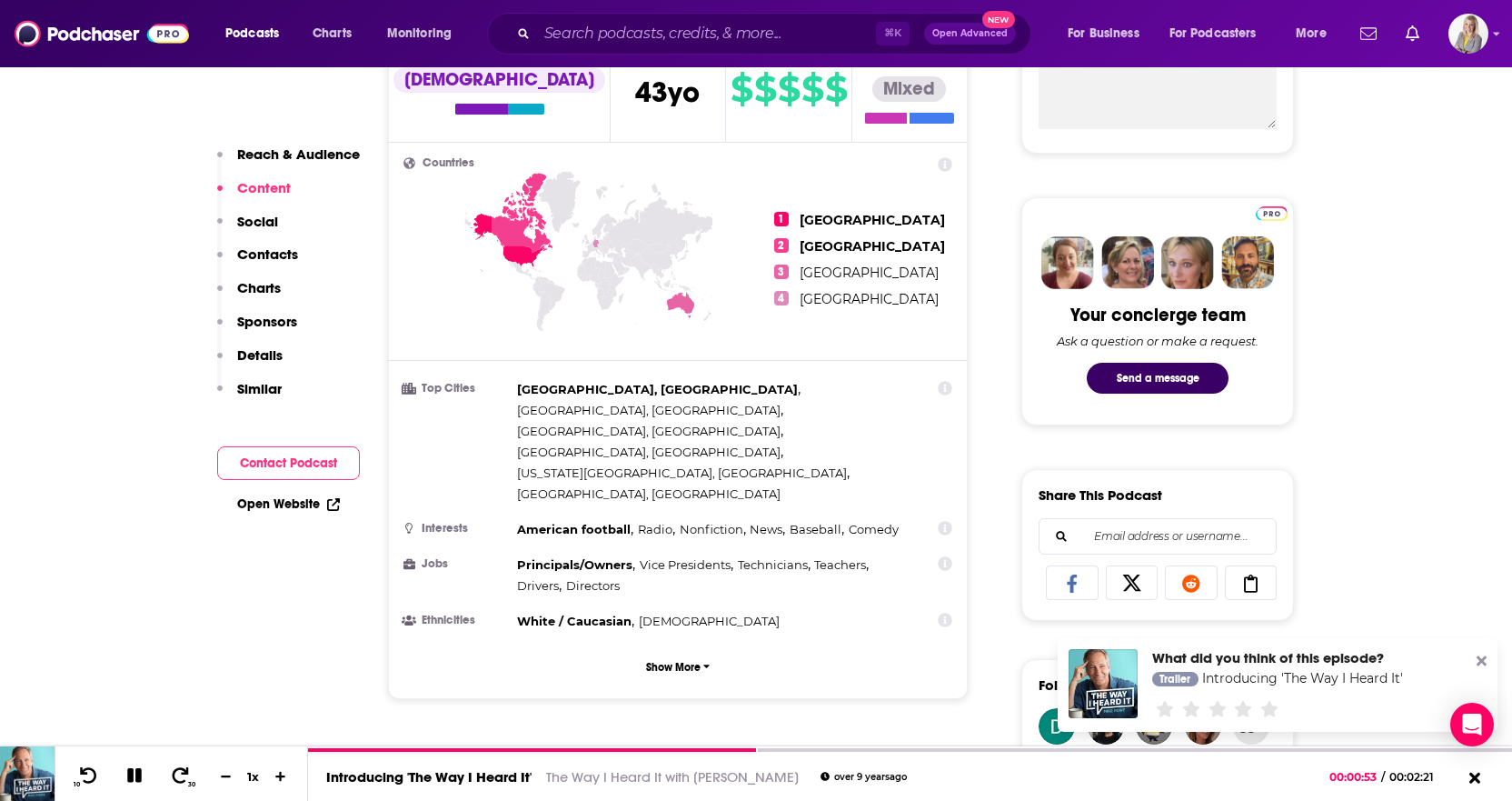
scroll to position [735, 0]
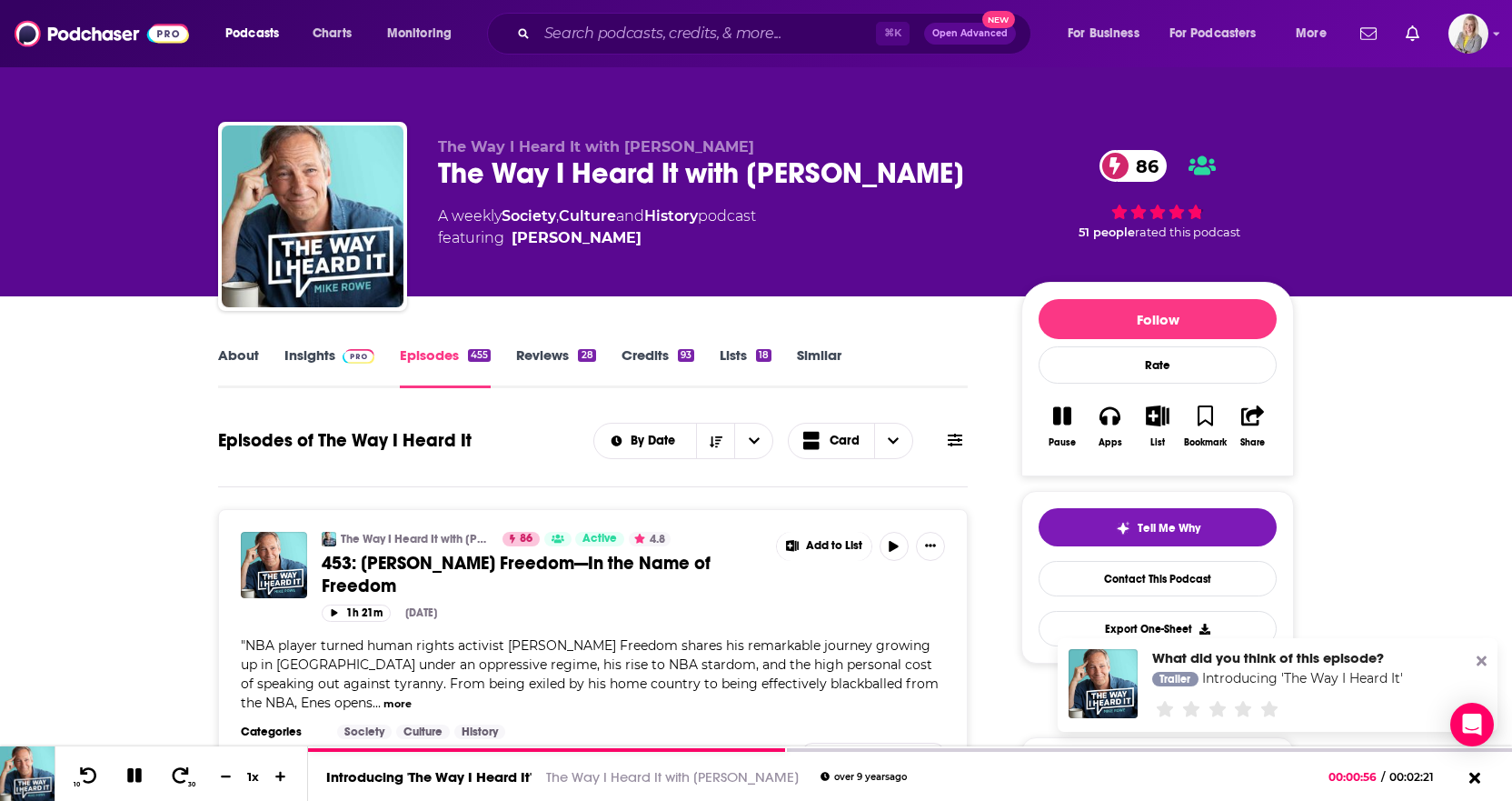
click at [224, 354] on link "About" at bounding box center [238, 367] width 41 height 42
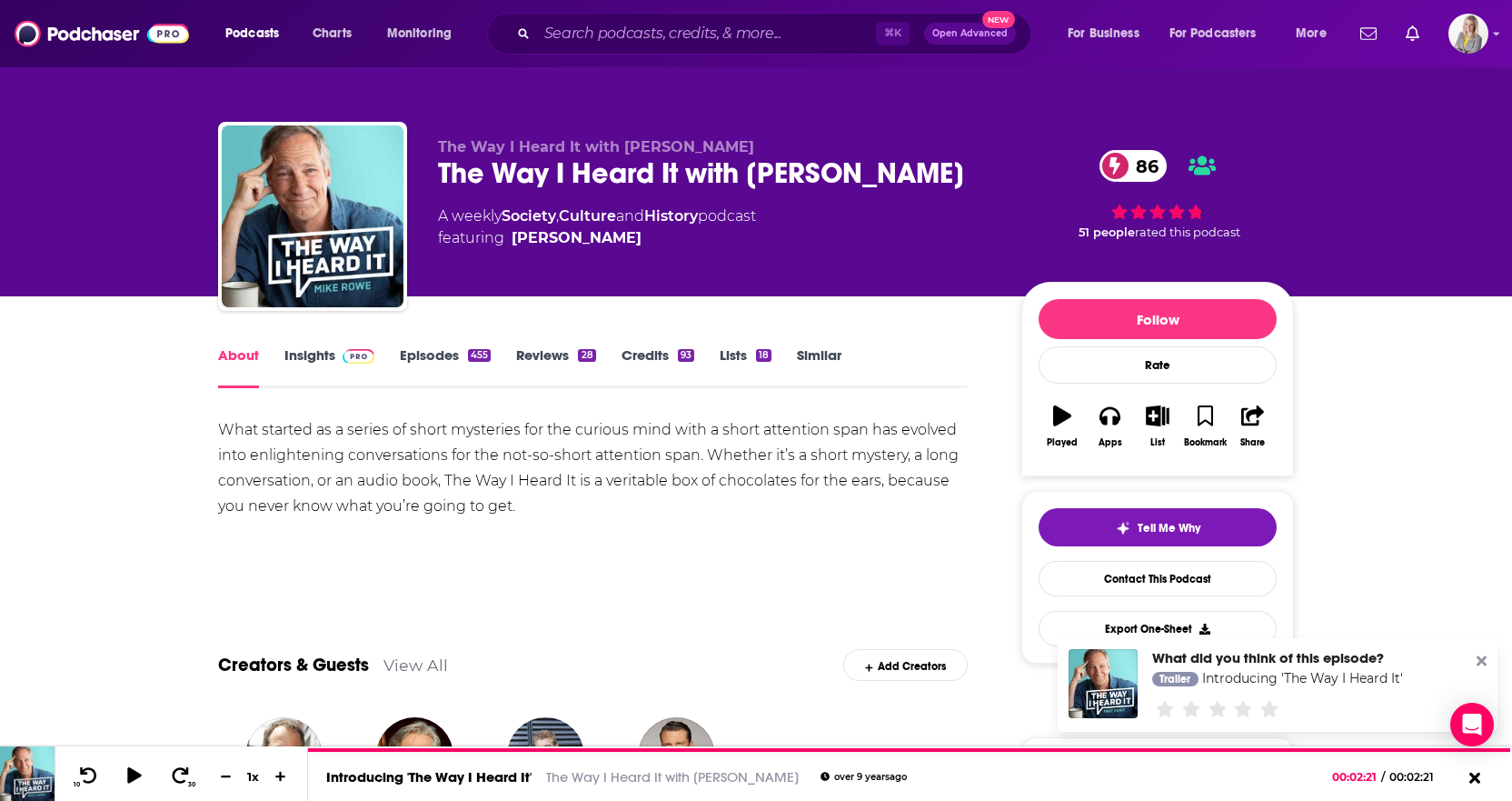
click at [424, 349] on link "Episodes 455" at bounding box center [445, 367] width 91 height 42
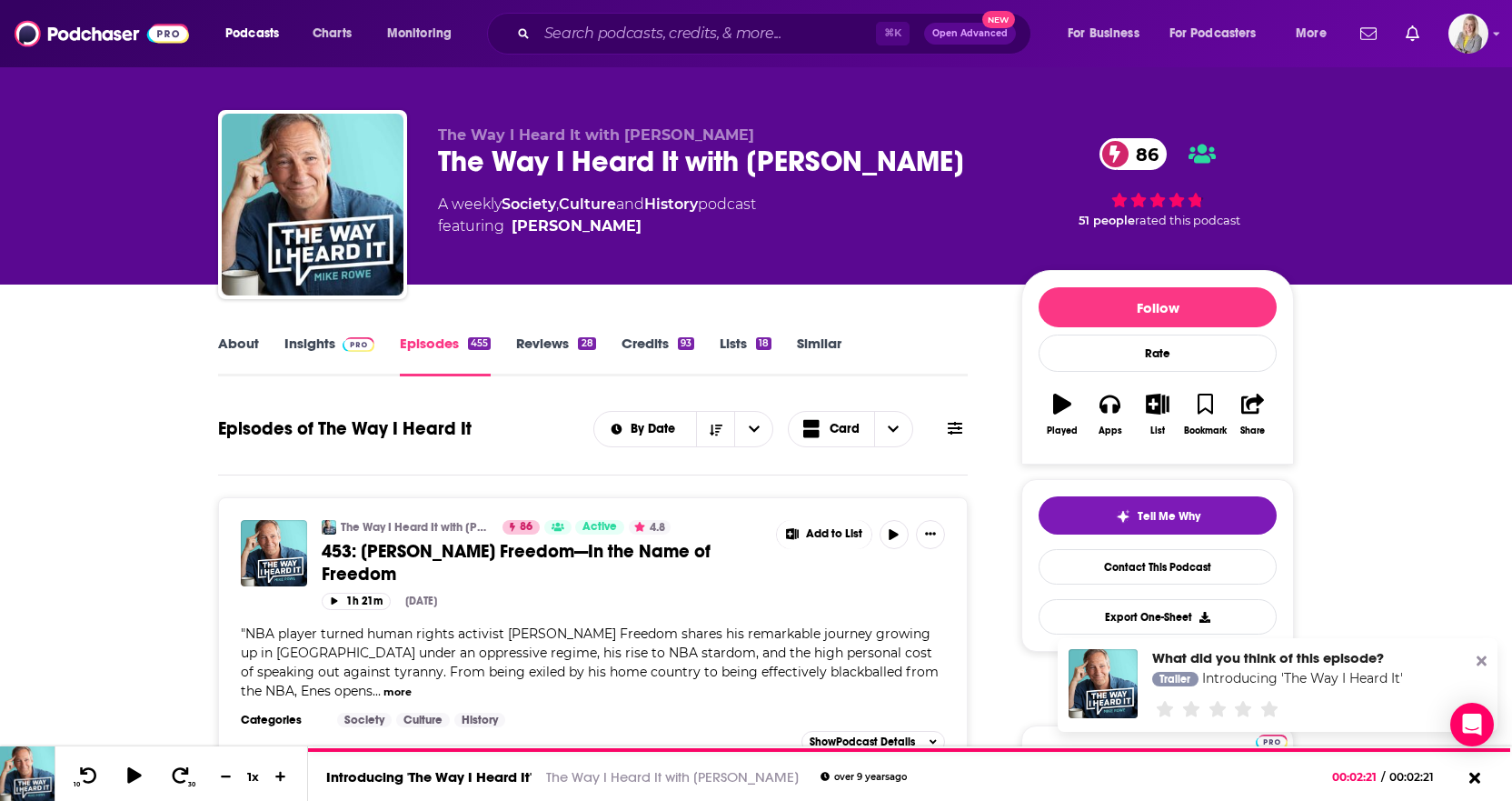
scroll to position [10, 0]
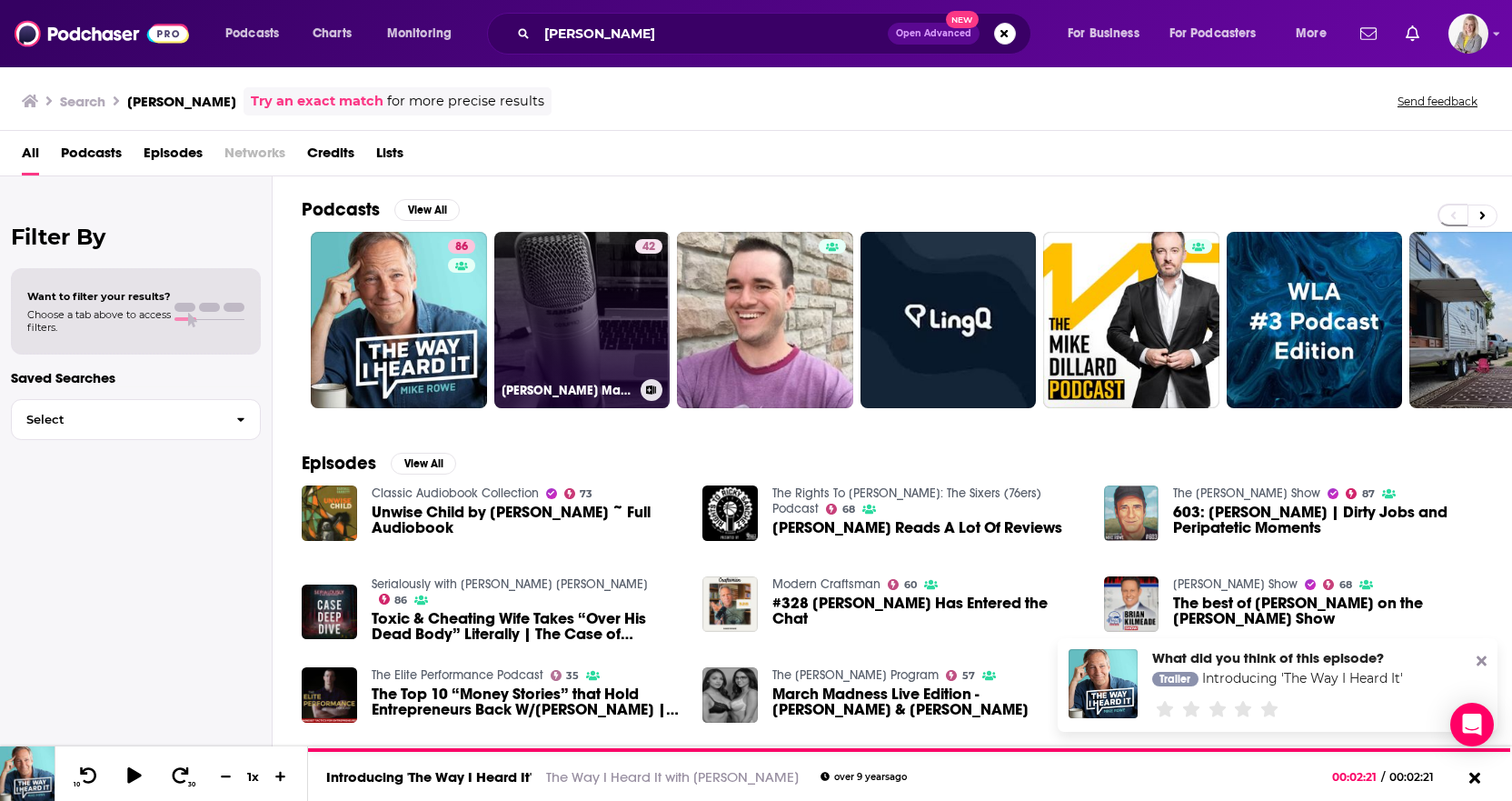
click at [619, 315] on link "42 [PERSON_NAME] Main Event" at bounding box center [582, 319] width 176 height 176
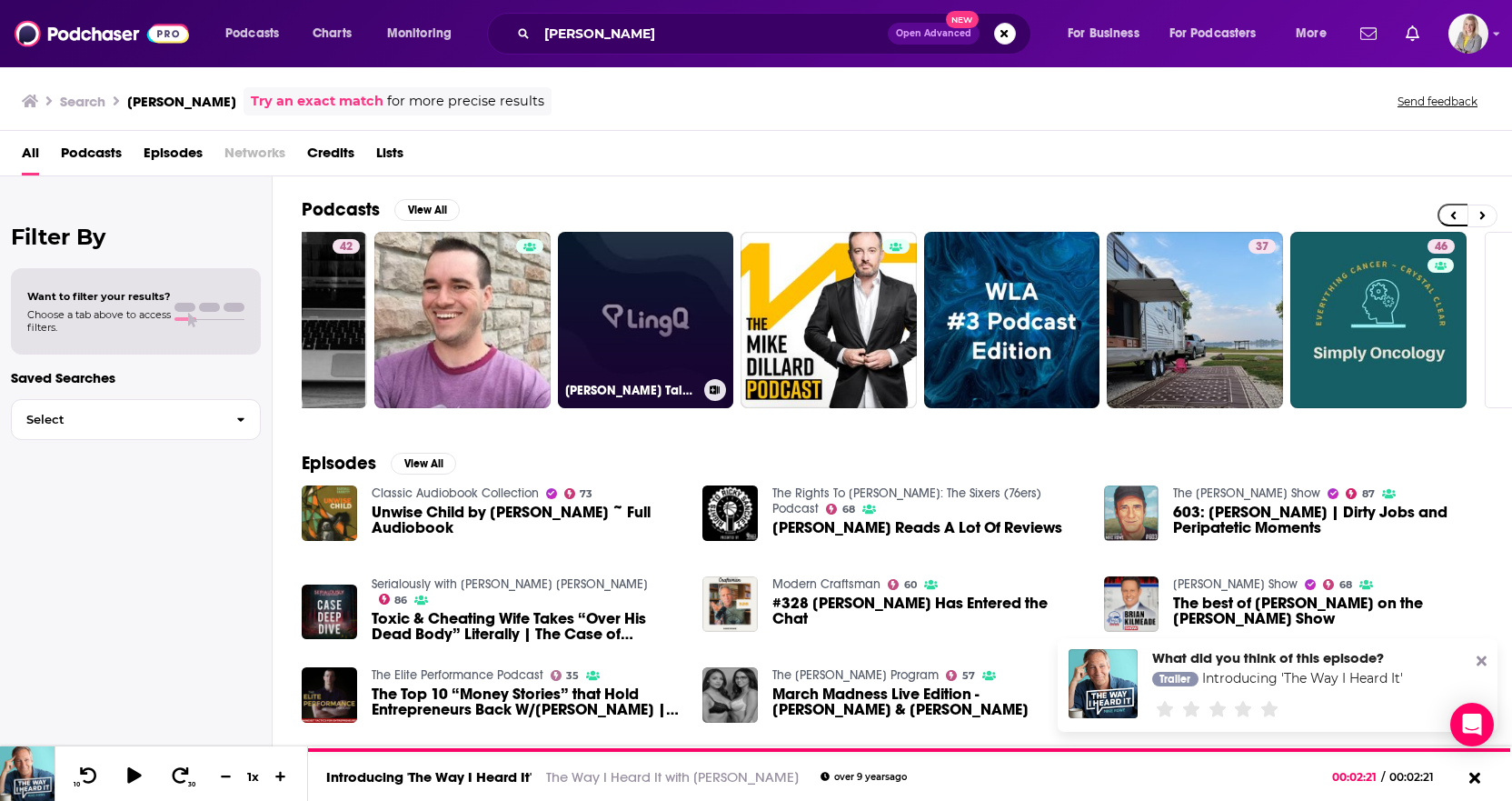
scroll to position [0, 319]
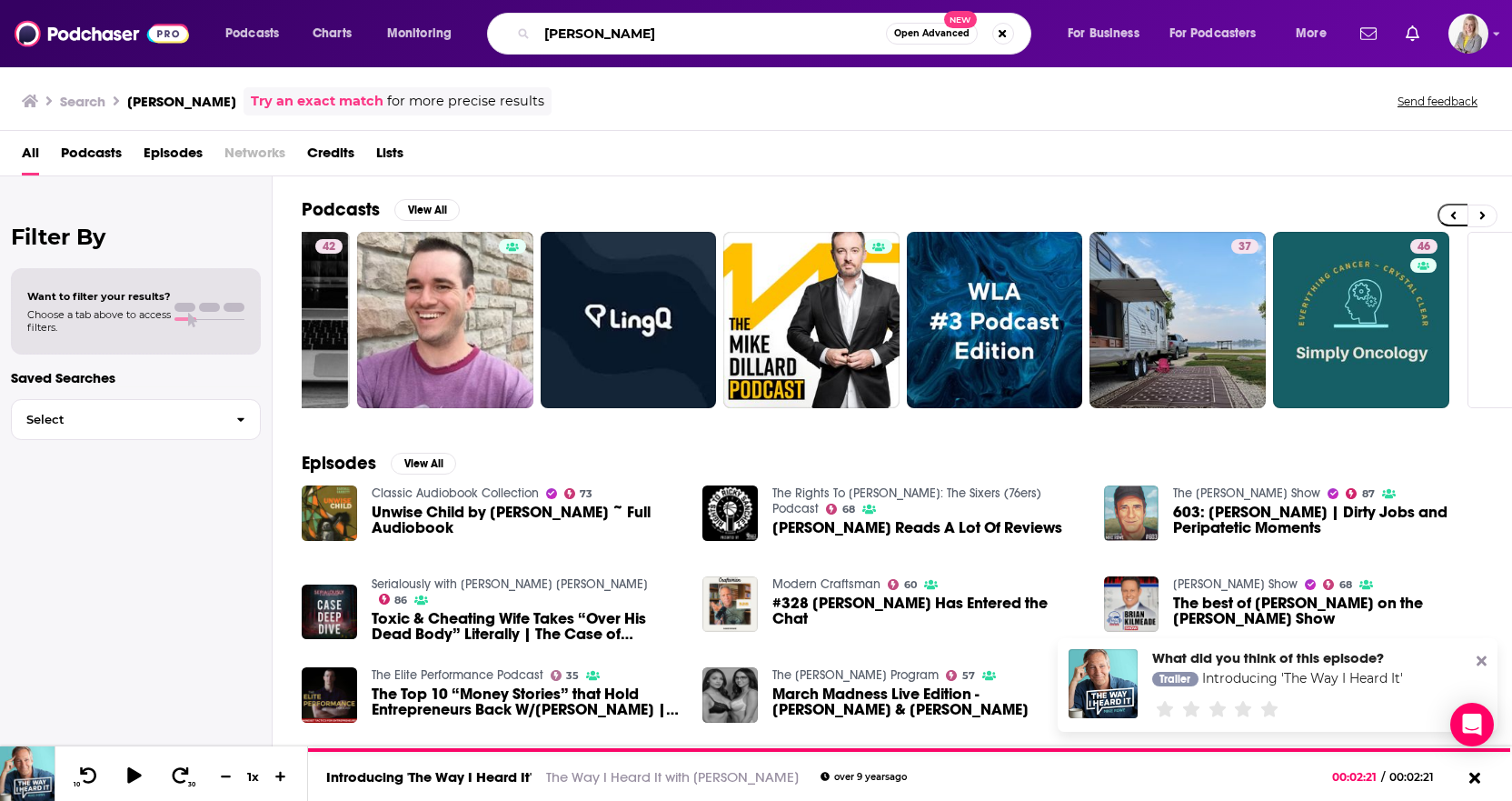
click at [574, 36] on input "[PERSON_NAME]" at bounding box center [711, 33] width 349 height 29
type input "freedom to exit"
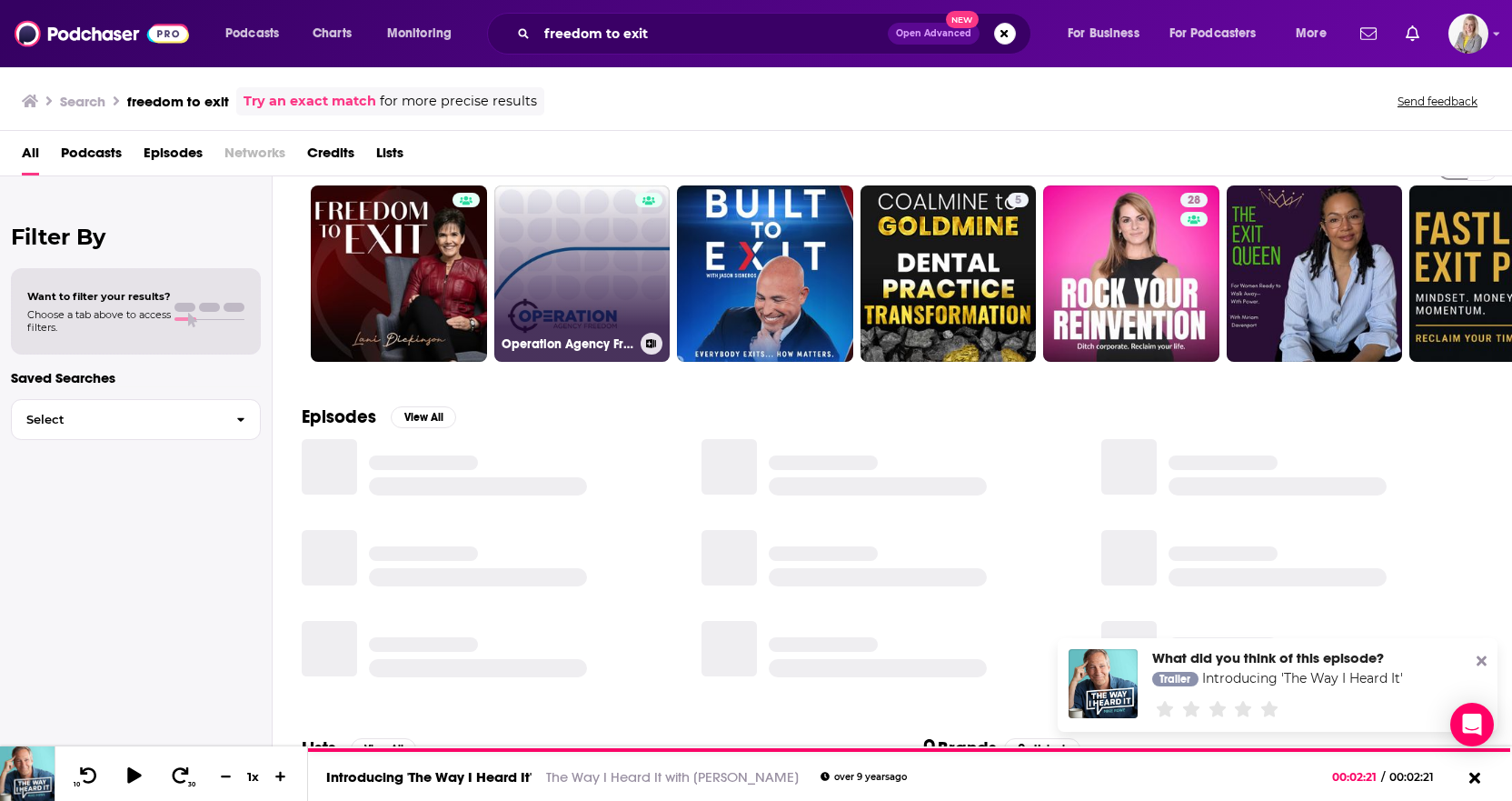
scroll to position [55, 0]
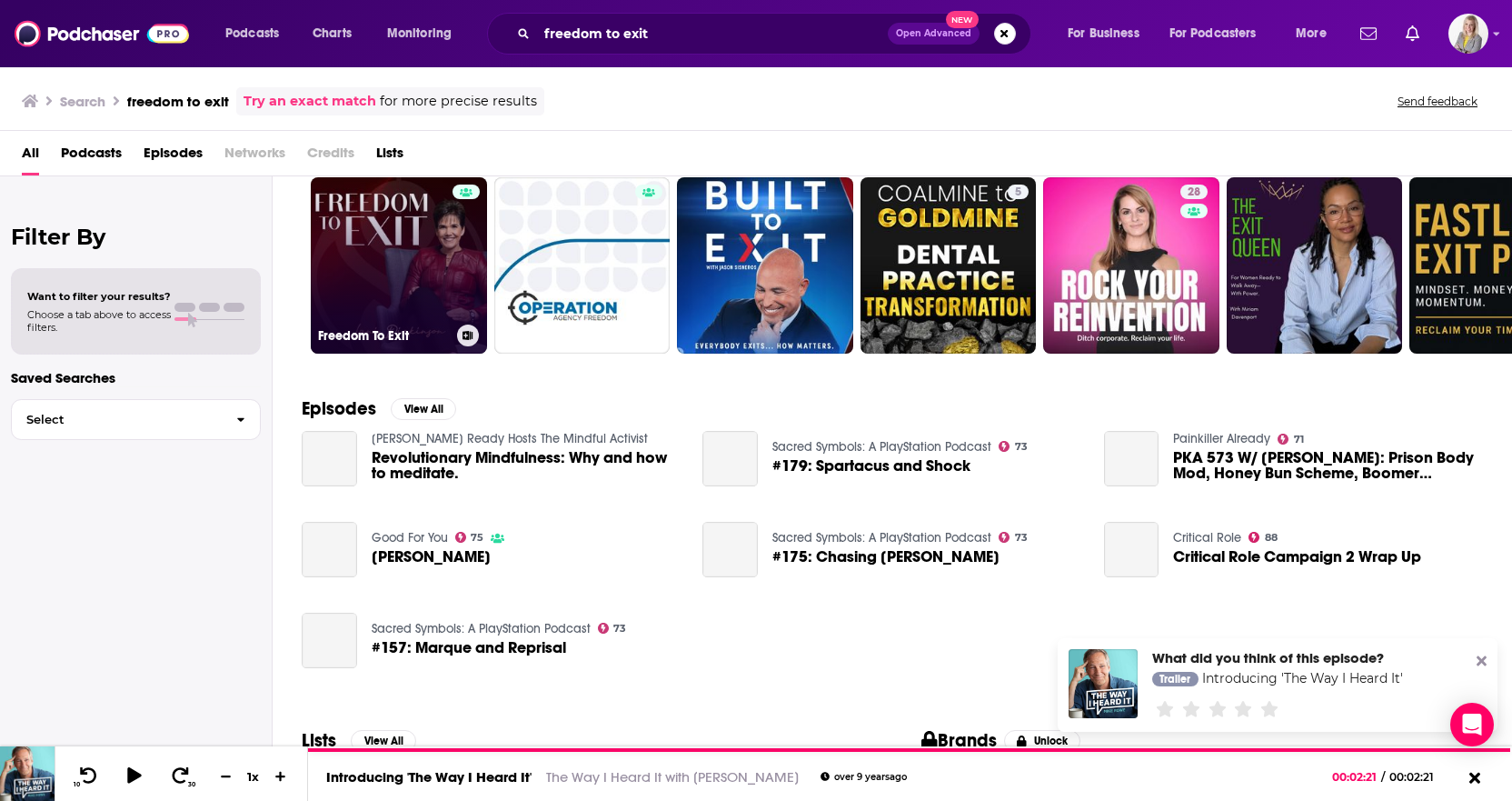
click at [435, 299] on link "Freedom To Exit" at bounding box center [398, 265] width 176 height 176
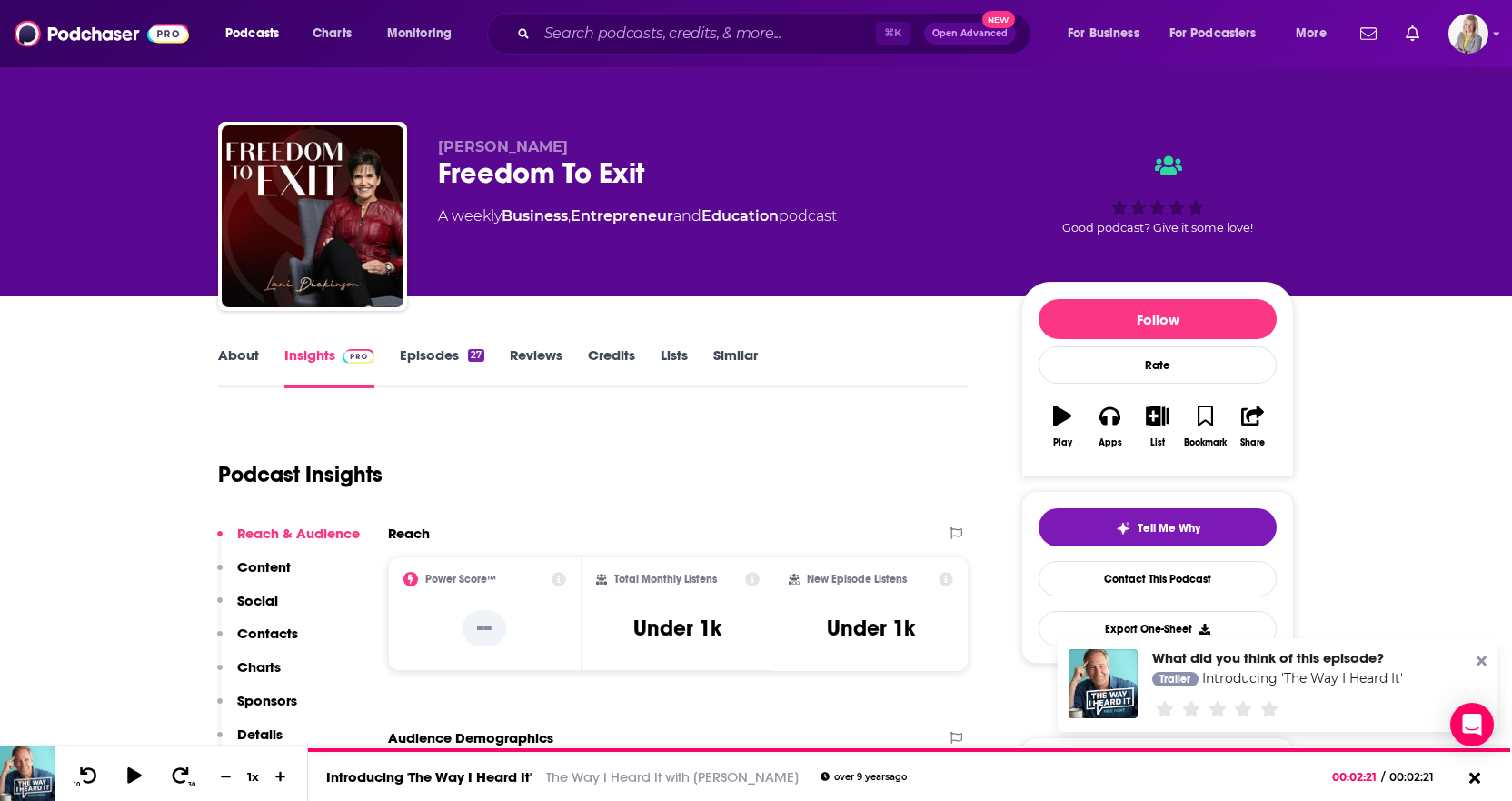
click at [236, 353] on link "About" at bounding box center [238, 367] width 41 height 42
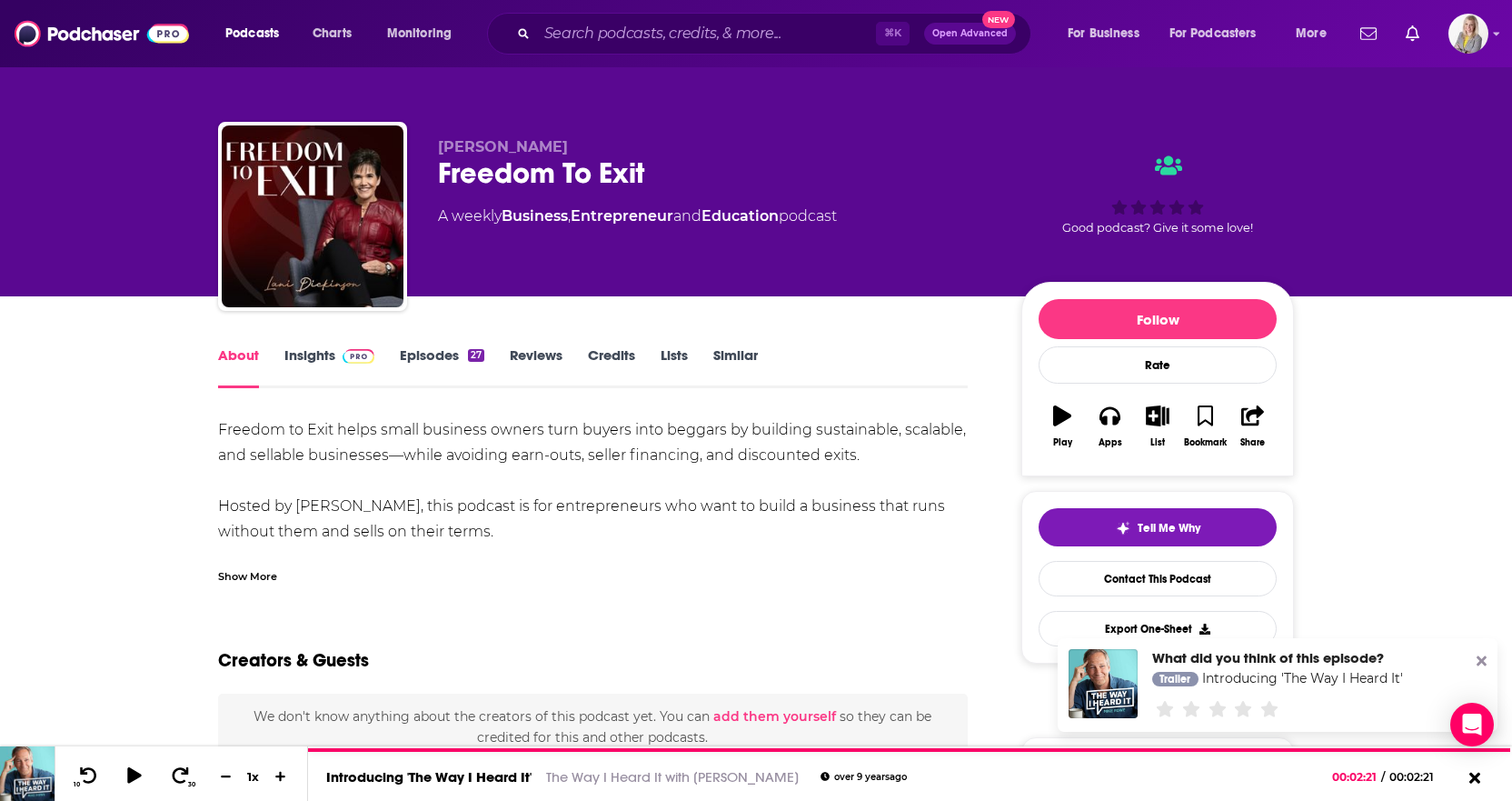
click at [443, 350] on link "Episodes 27" at bounding box center [442, 367] width 85 height 42
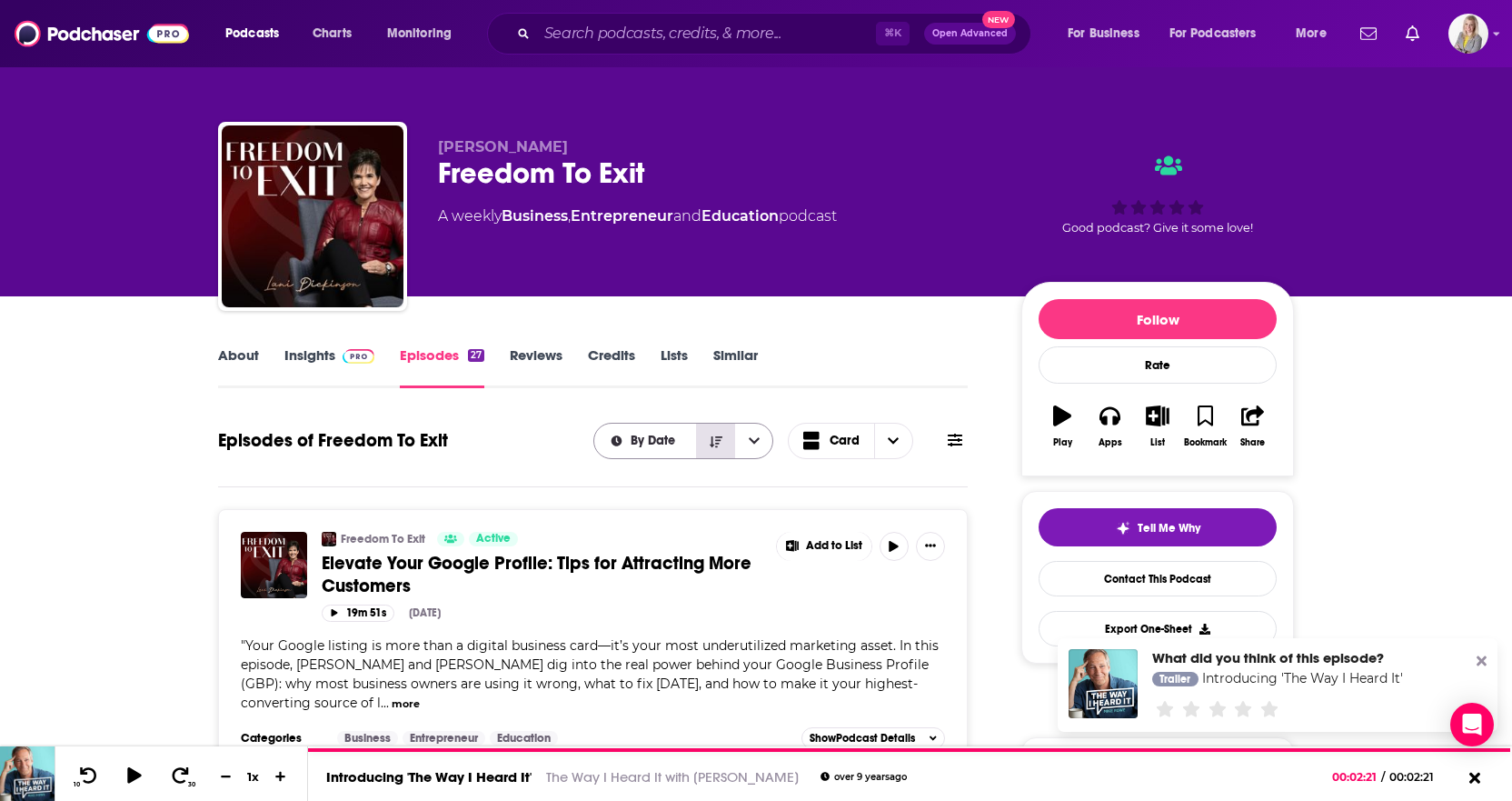
click at [726, 436] on button "Sort Direction" at bounding box center [715, 441] width 38 height 35
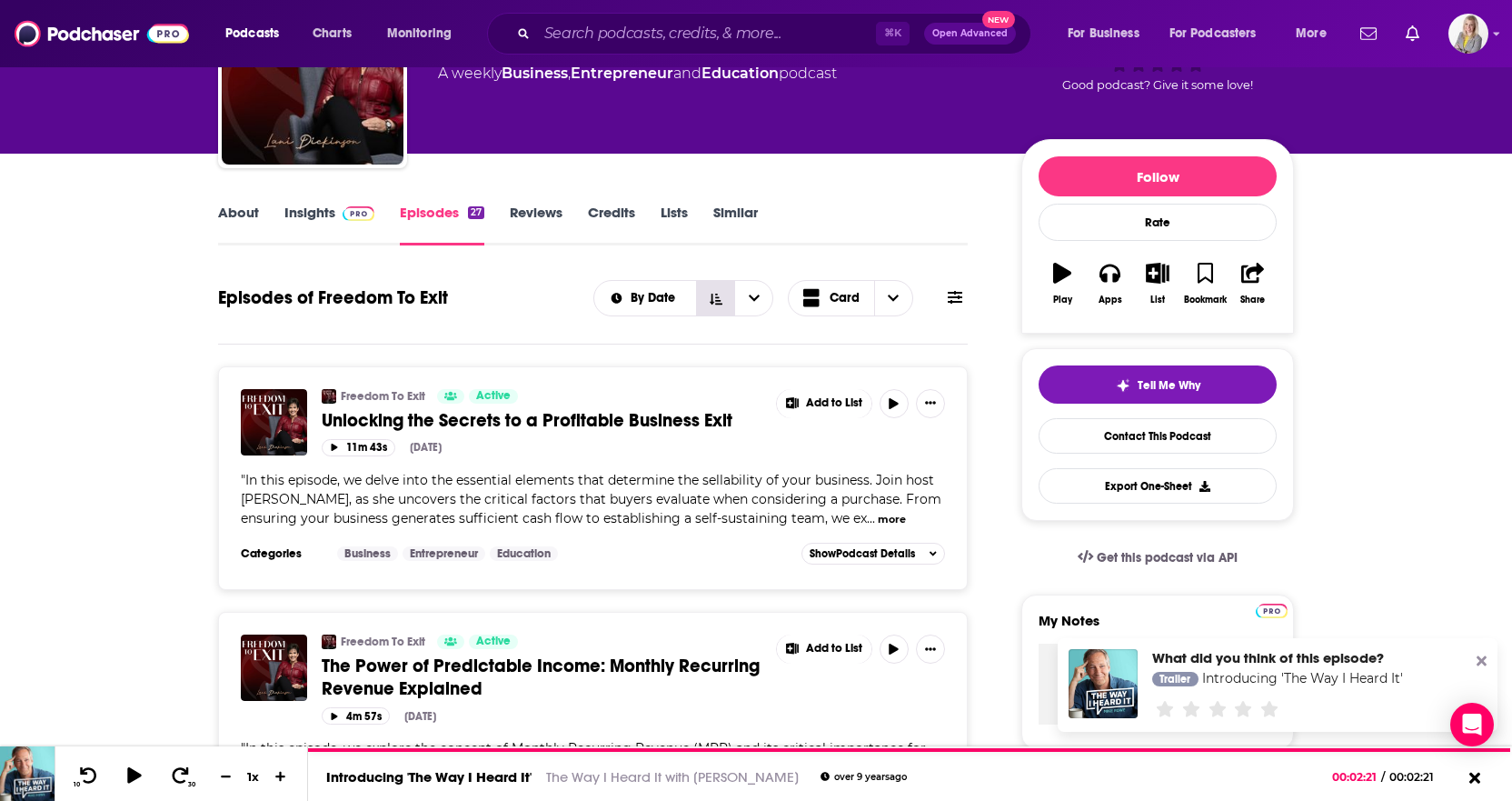
scroll to position [157, 0]
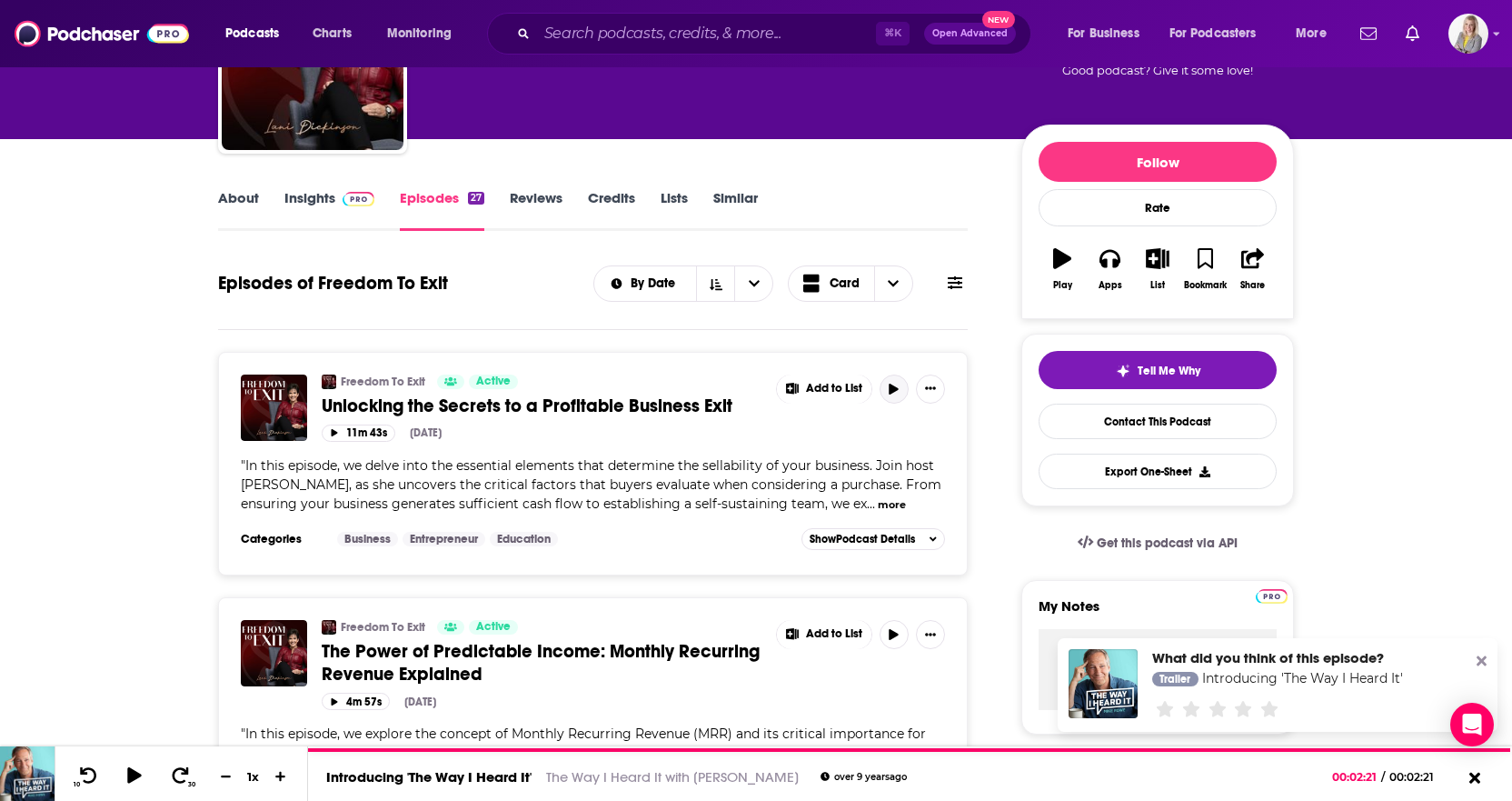
click at [891, 388] on icon "button" at bounding box center [893, 388] width 9 height 11
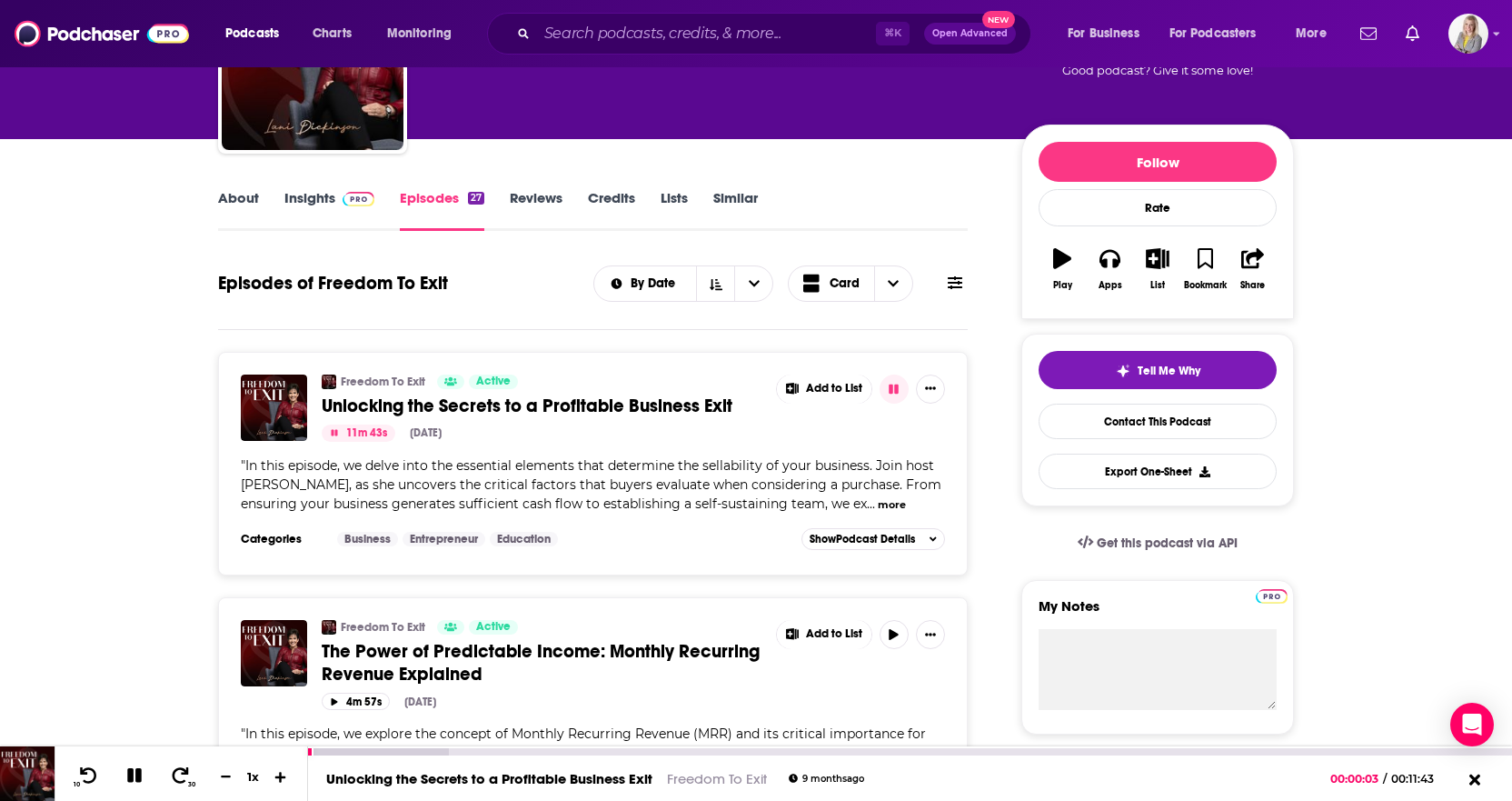
click at [280, 734] on icon at bounding box center [281, 775] width 11 height 11
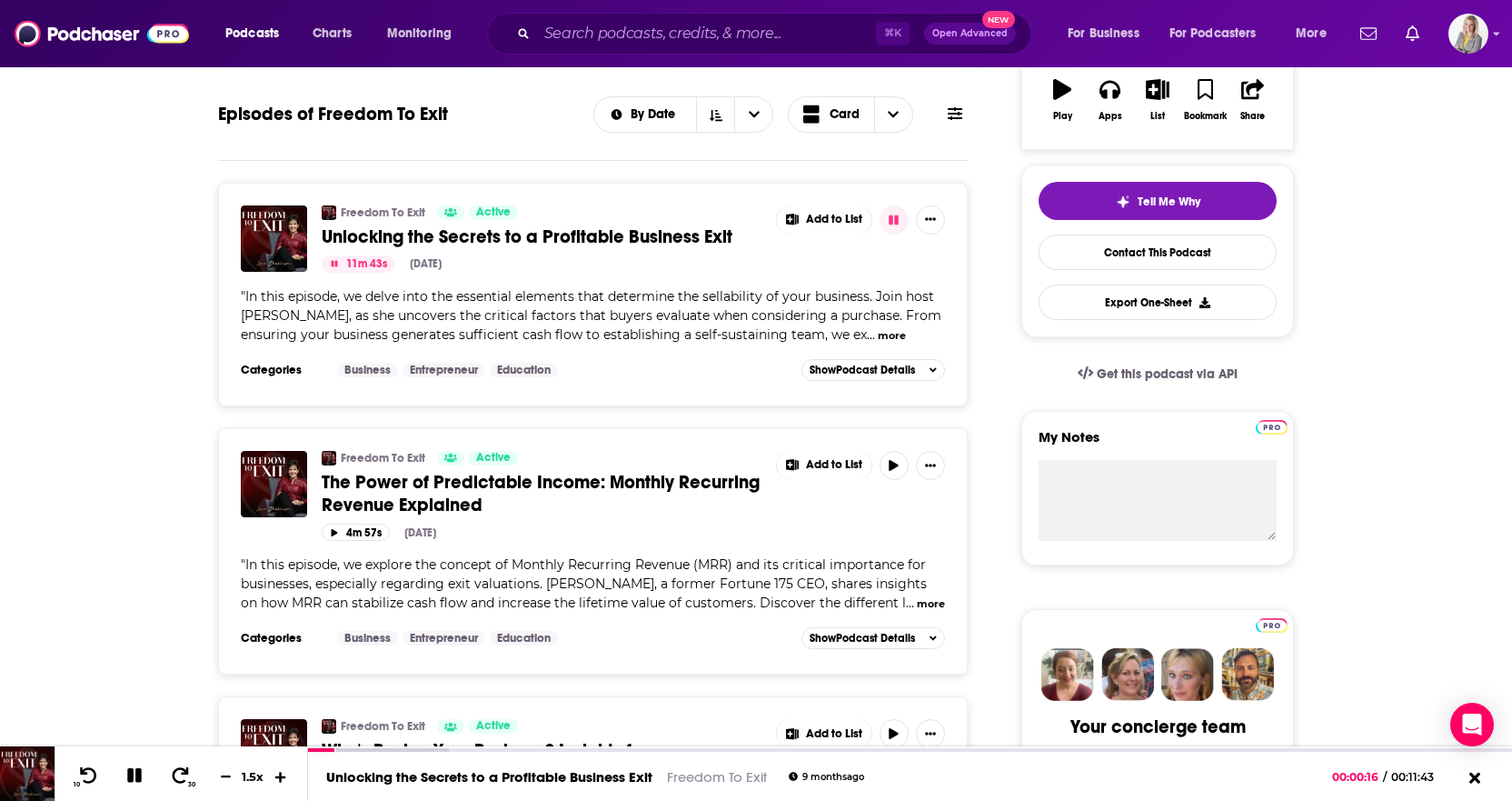
scroll to position [0, 0]
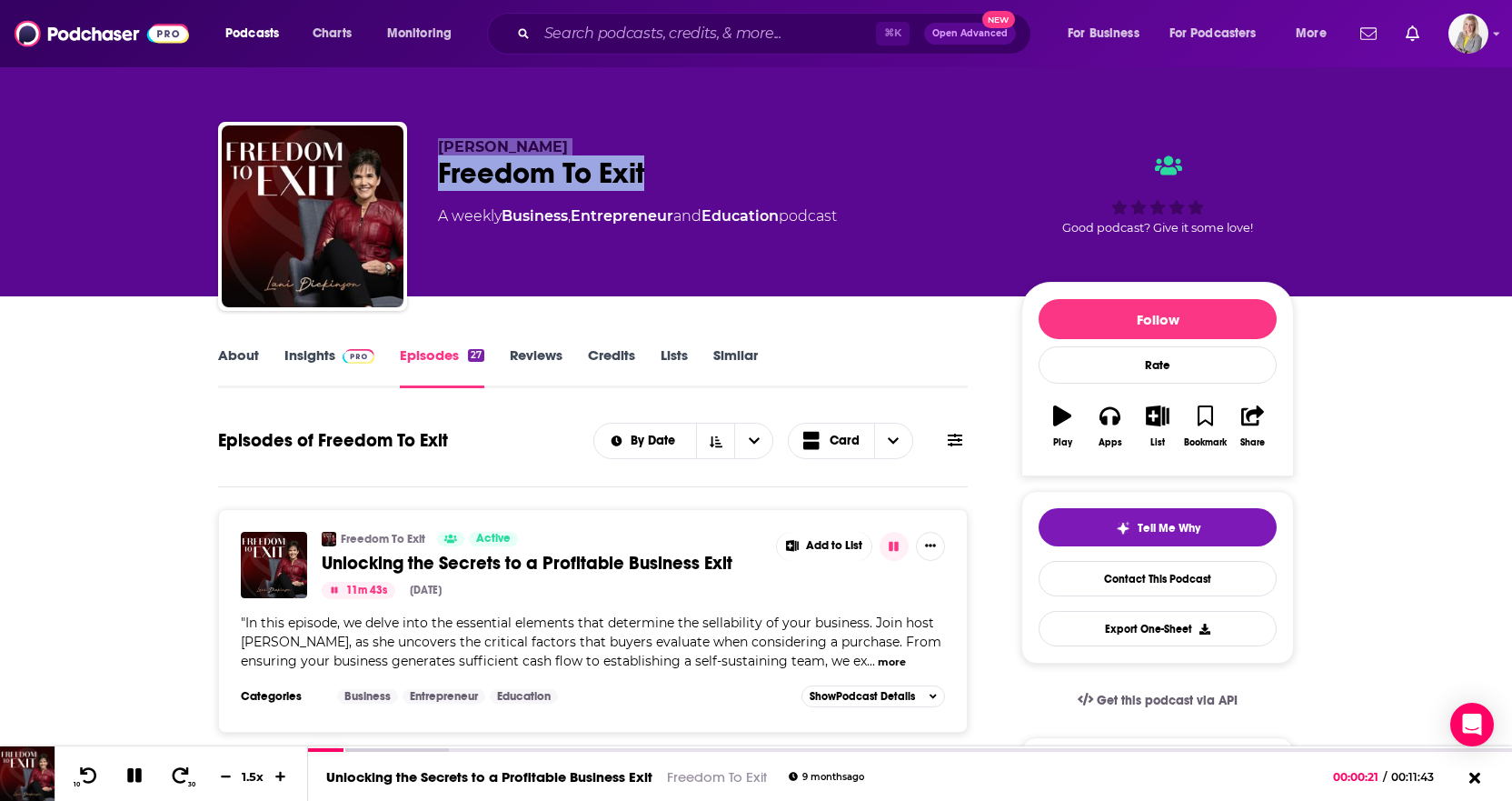
drag, startPoint x: 439, startPoint y: 142, endPoint x: 647, endPoint y: 182, distance: 211.8
click at [647, 182] on div "[PERSON_NAME] Freedom To Exit A weekly Business , Entrepreneur and Education po…" at bounding box center [714, 211] width 554 height 145
copy div "[PERSON_NAME] Freedom To Exit"
click at [746, 117] on div "[PERSON_NAME] Freedom To Exit A weekly Business , Entrepreneur and Education po…" at bounding box center [755, 197] width 1103 height 196
click at [146, 142] on div "[PERSON_NAME] Freedom To Exit A weekly Business , Entrepreneur and Education po…" at bounding box center [756, 148] width 1512 height 297
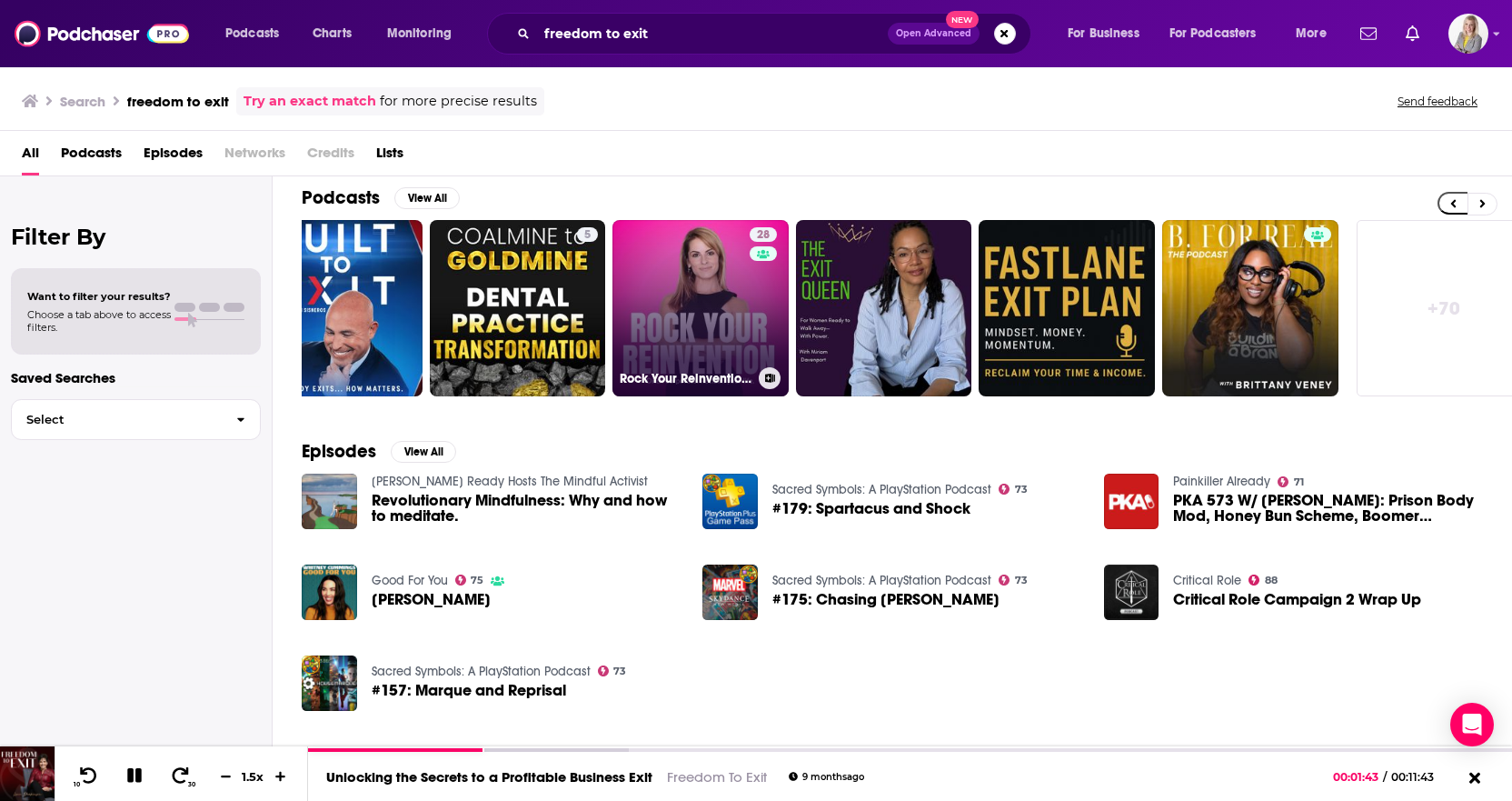
scroll to position [0, 459]
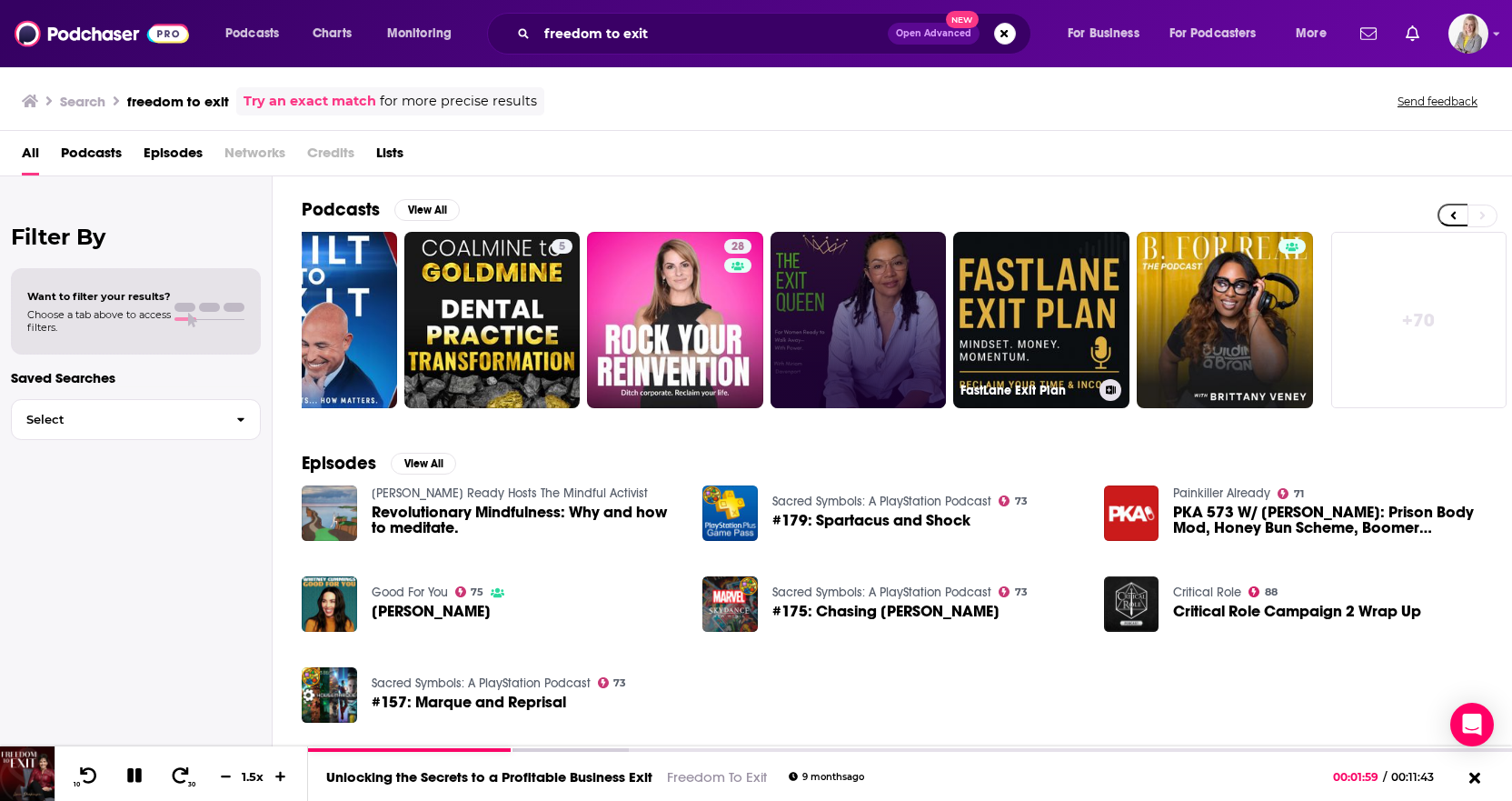
scroll to position [0, 459]
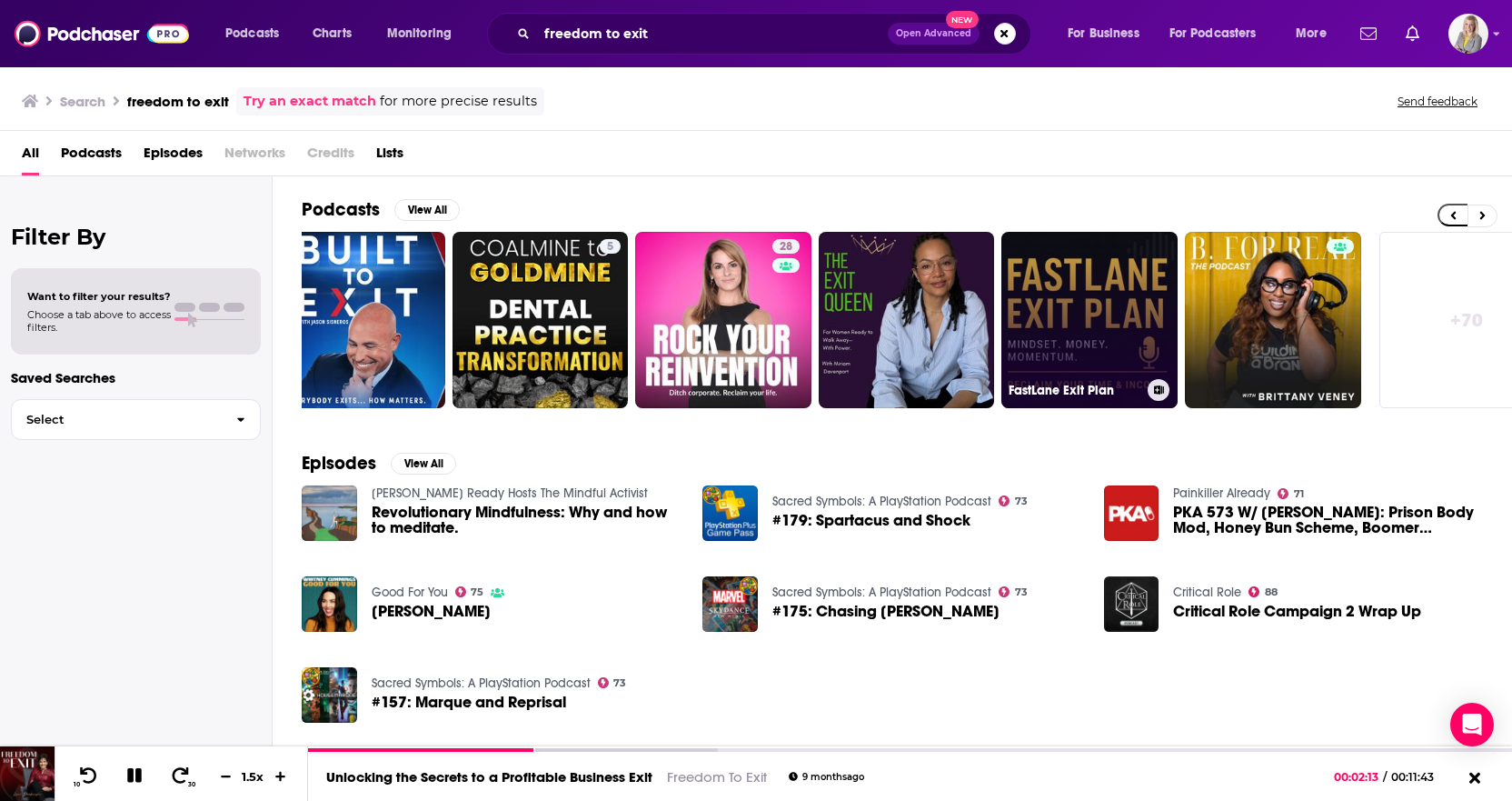
scroll to position [0, 459]
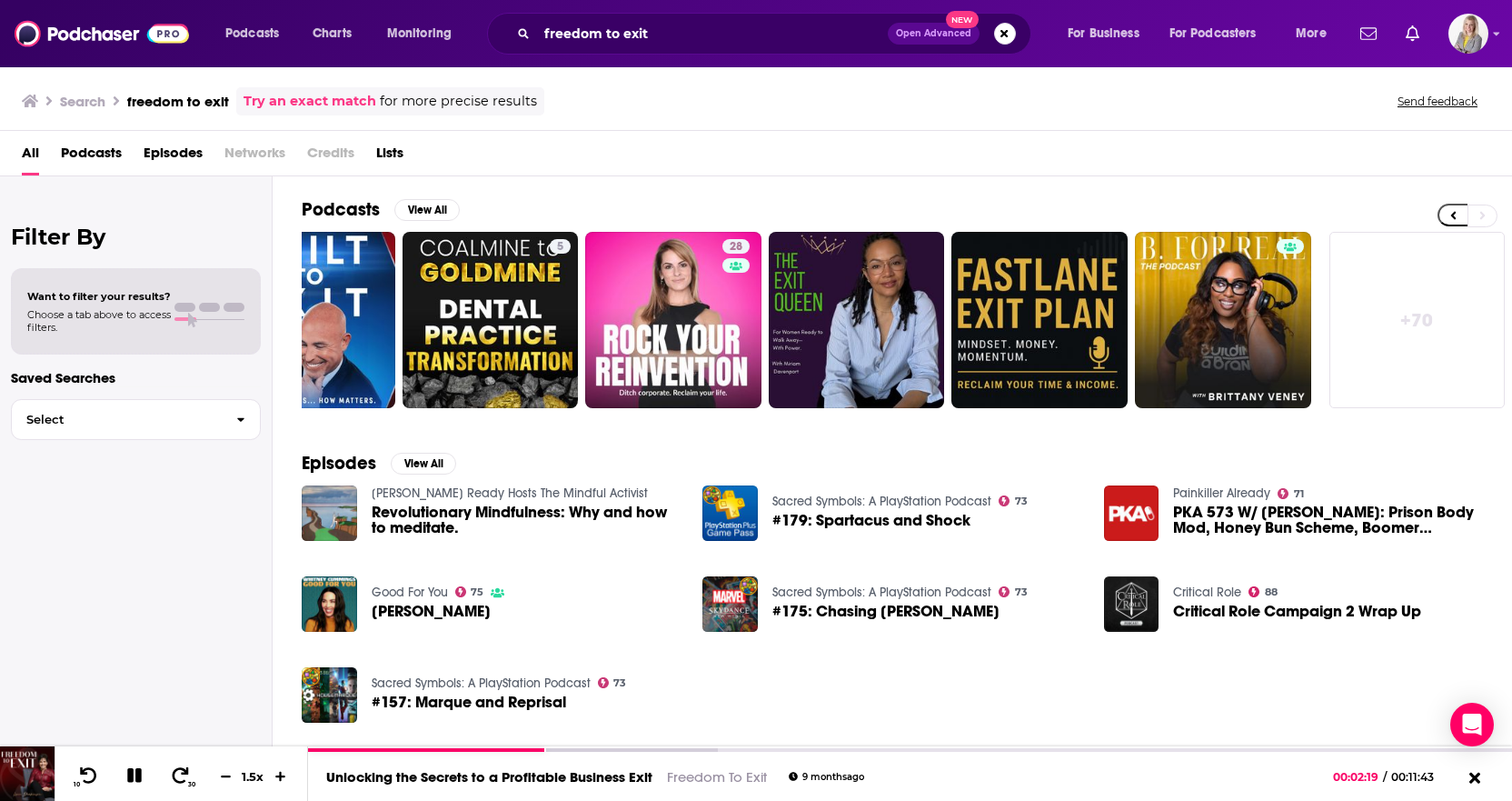
click at [970, 194] on div "Podcasts View All 5 28 + 70" at bounding box center [906, 302] width 1210 height 254
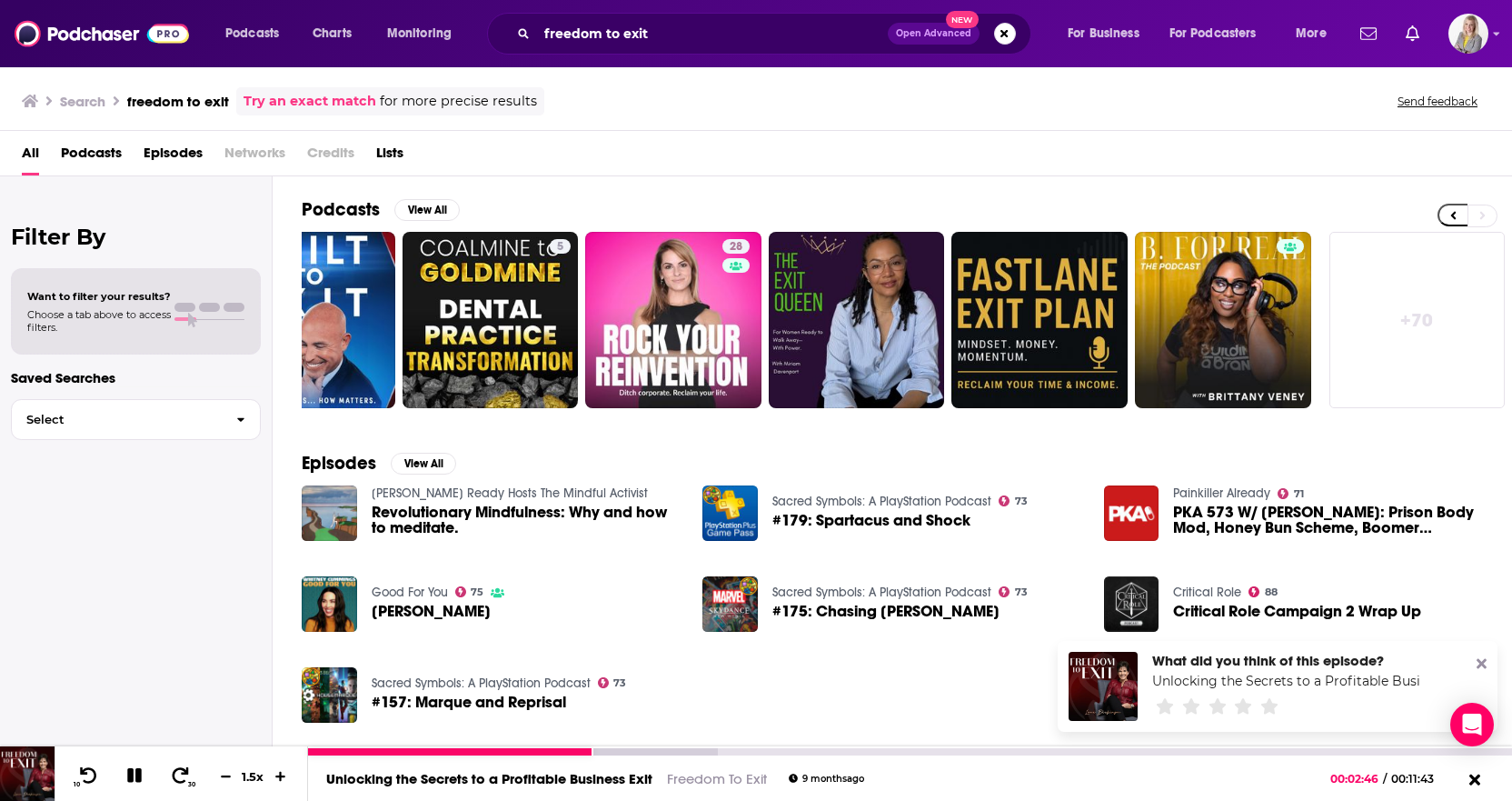
click at [134, 734] on icon at bounding box center [134, 775] width 21 height 16
